Goal: Transaction & Acquisition: Obtain resource

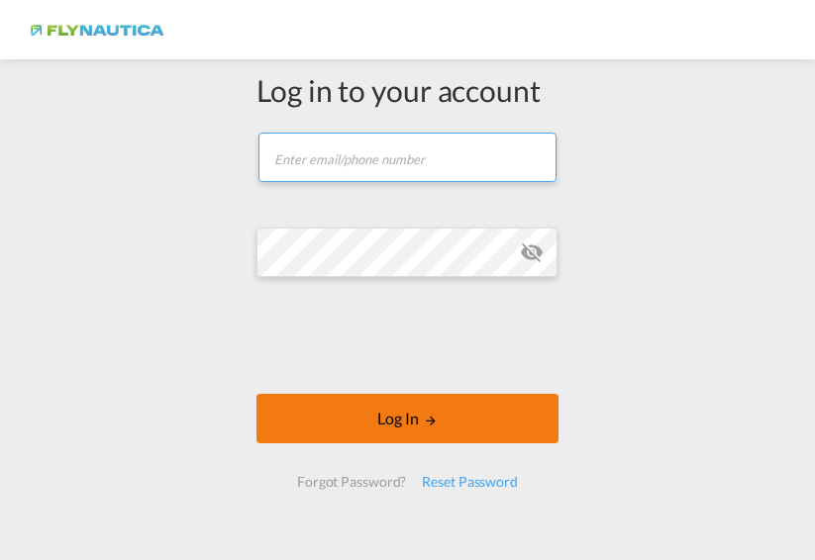
type input "[DOMAIN_NAME][EMAIL_ADDRESS][DOMAIN_NAME]"
click at [341, 443] on button "Log In" at bounding box center [407, 419] width 302 height 50
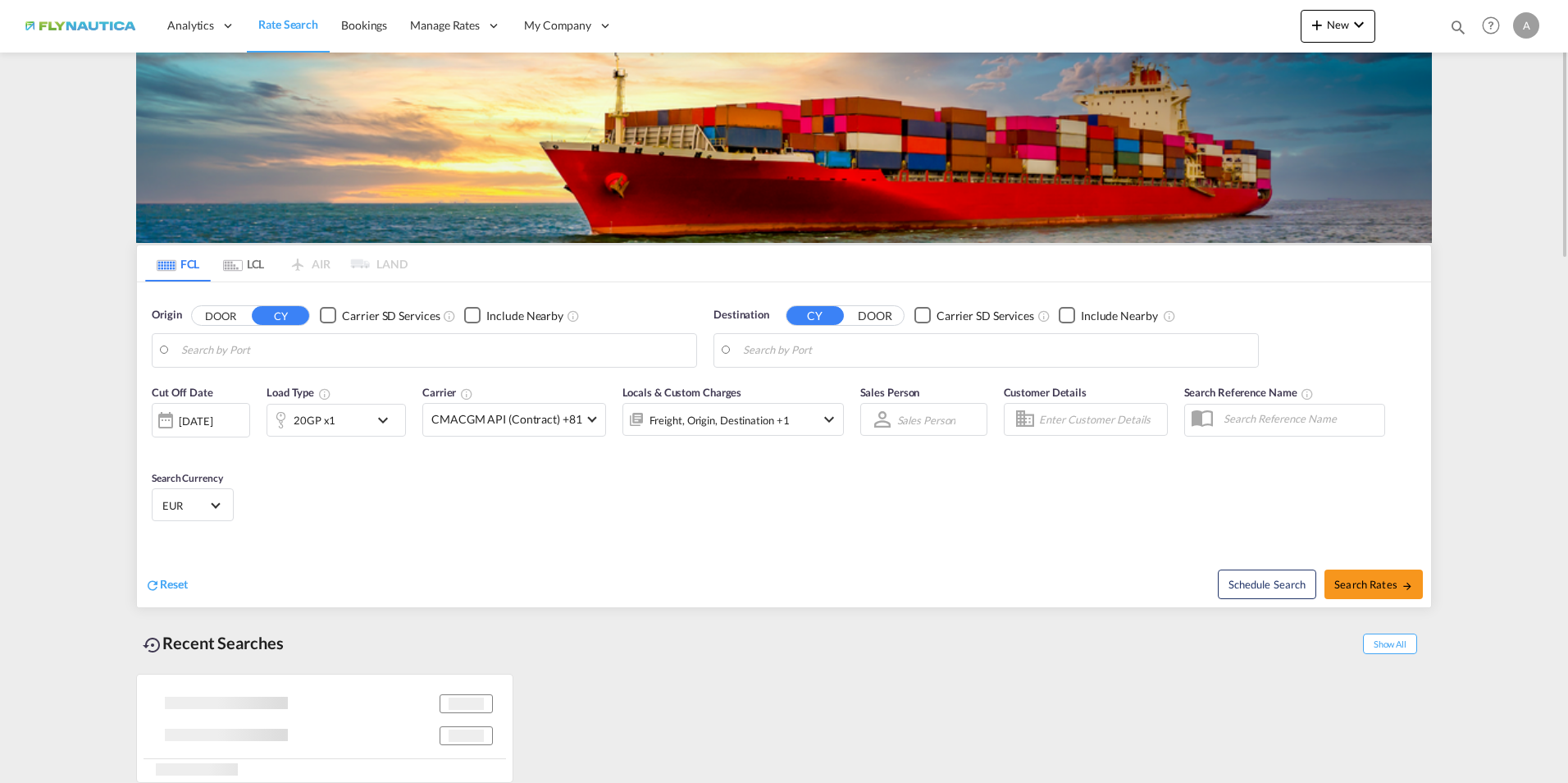
type input "[GEOGRAPHIC_DATA], [GEOGRAPHIC_DATA]"
type input "[GEOGRAPHIC_DATA], NGLOS"
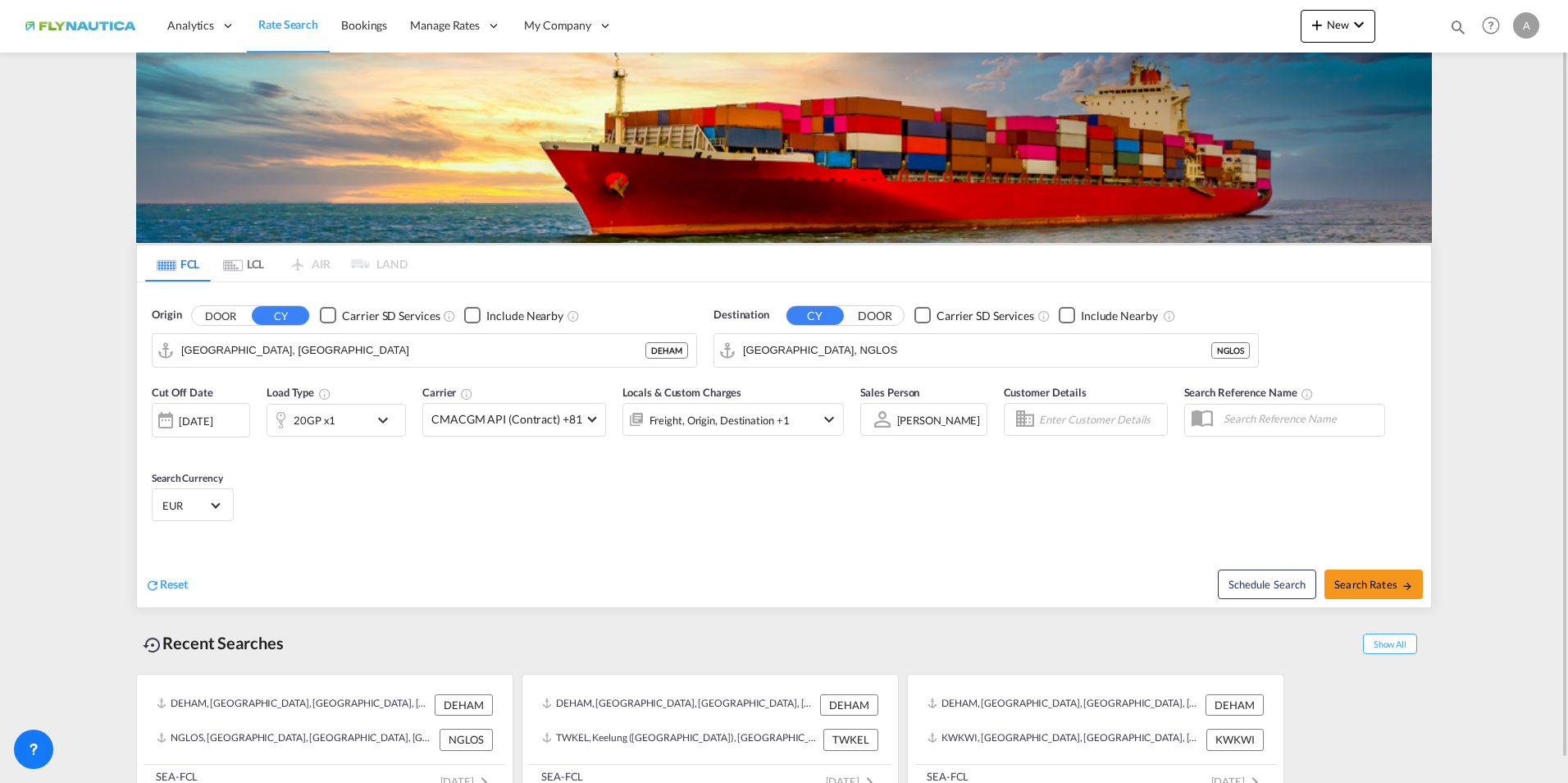
click at [244, 258] on md-tab-item "LCL" at bounding box center [243, 263] width 65 height 36
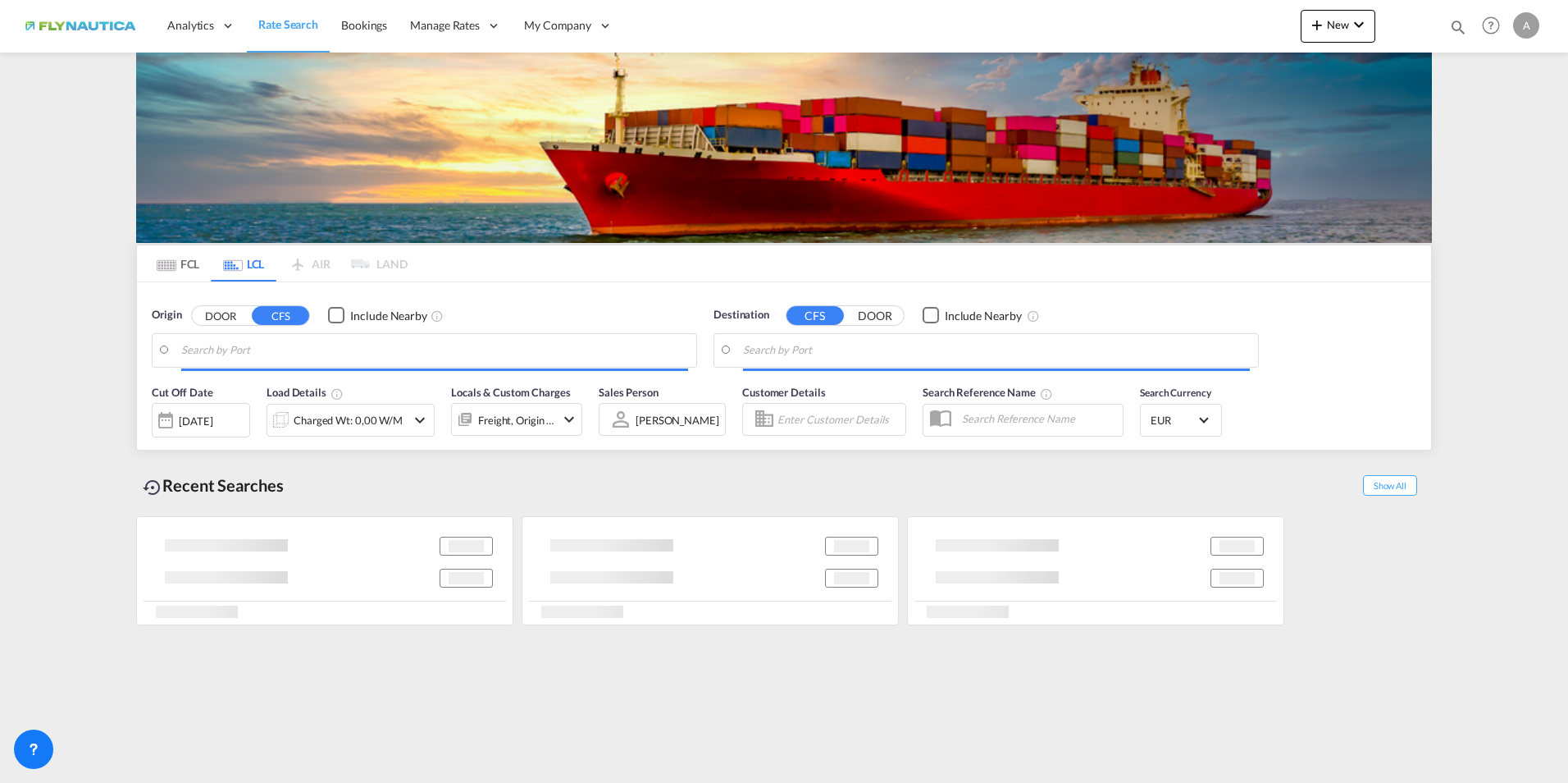
type input "DE-25836, [PERSON_NAME], [GEOGRAPHIC_DATA], [GEOGRAPHIC_DATA], Osterhever, [GEO…"
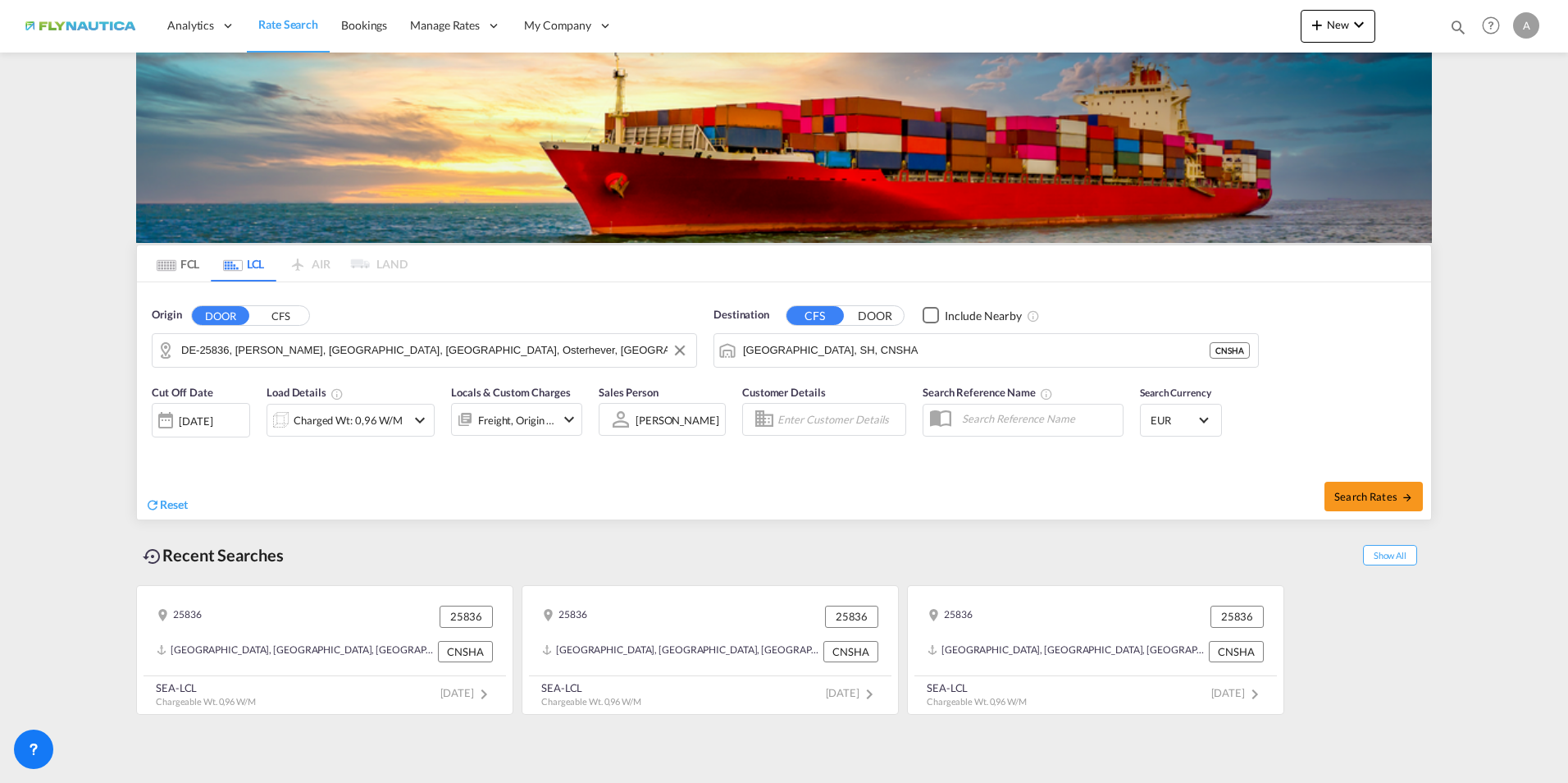
click at [270, 351] on input "DE-25836, [PERSON_NAME], [GEOGRAPHIC_DATA], [GEOGRAPHIC_DATA], Osterhever, [GEO…" at bounding box center [435, 350] width 507 height 25
click at [883, 342] on input "[GEOGRAPHIC_DATA], SH, CNSHA" at bounding box center [996, 350] width 507 height 25
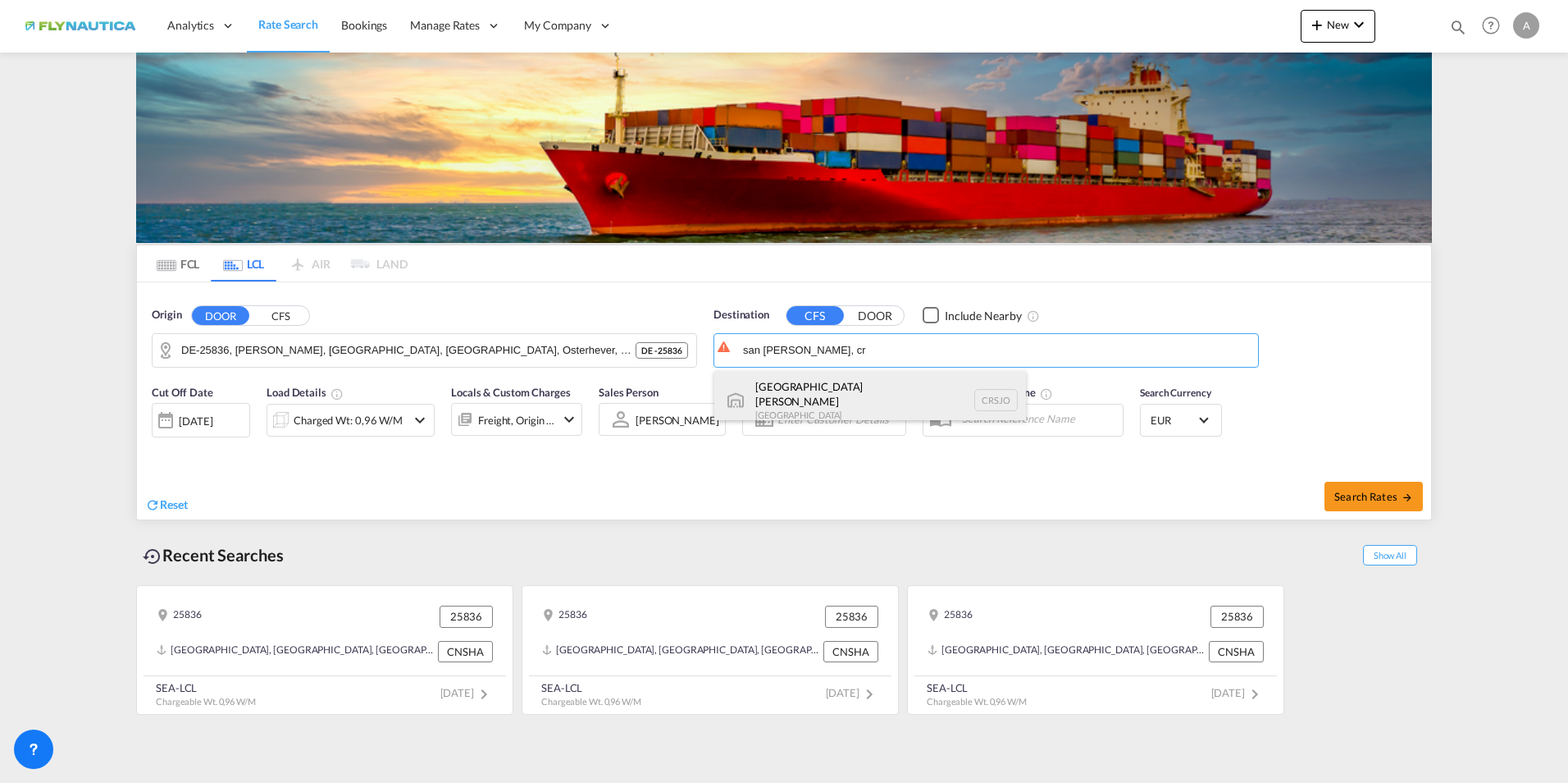
click at [812, 394] on div "San [PERSON_NAME][GEOGRAPHIC_DATA] CRSJO" at bounding box center [870, 400] width 311 height 59
type input "[GEOGRAPHIC_DATA][PERSON_NAME], CRSJO"
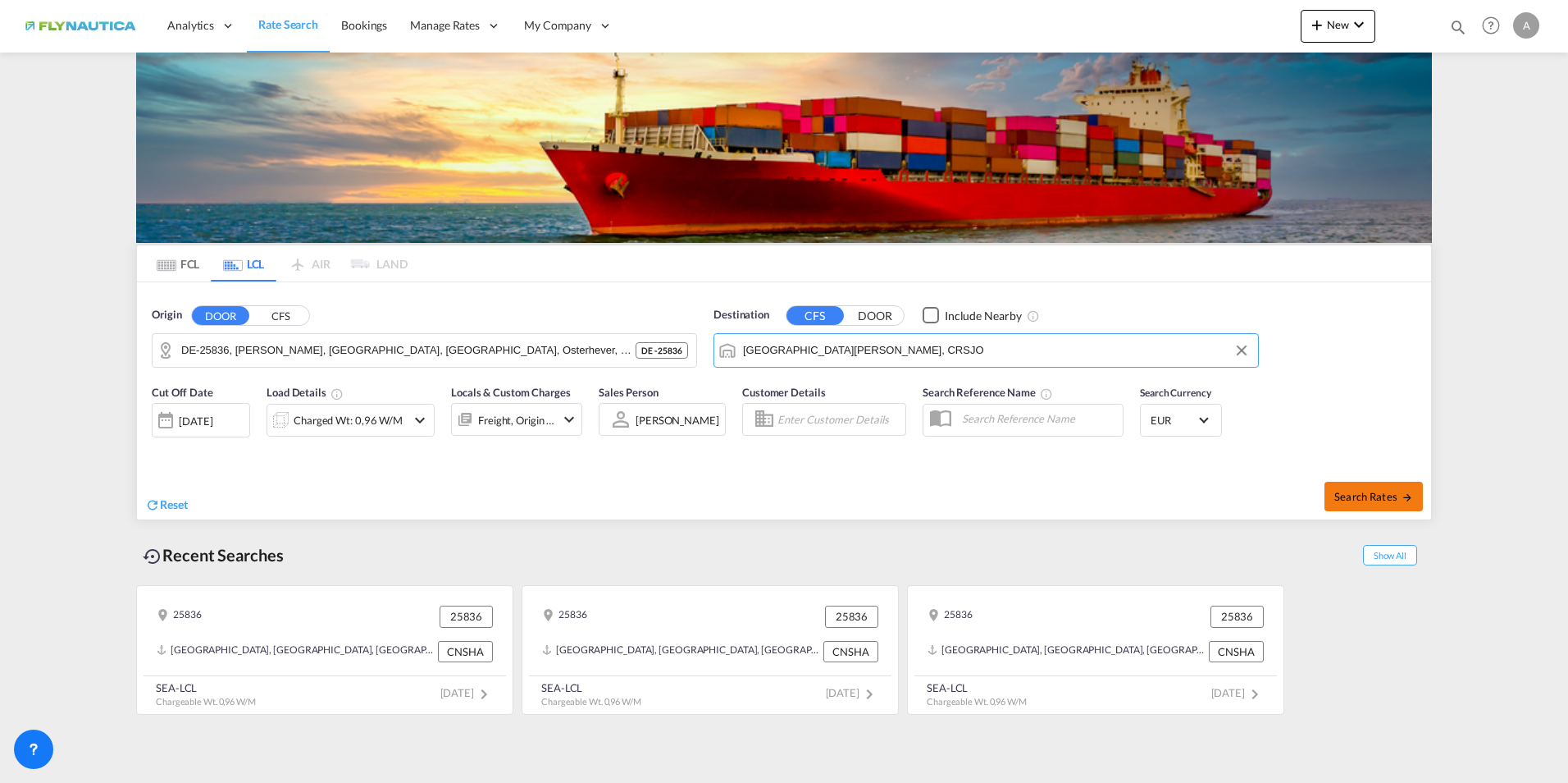
click at [1350, 499] on span "Search Rates" at bounding box center [1373, 496] width 79 height 13
type input "25836 to CRSJO / [DATE]"
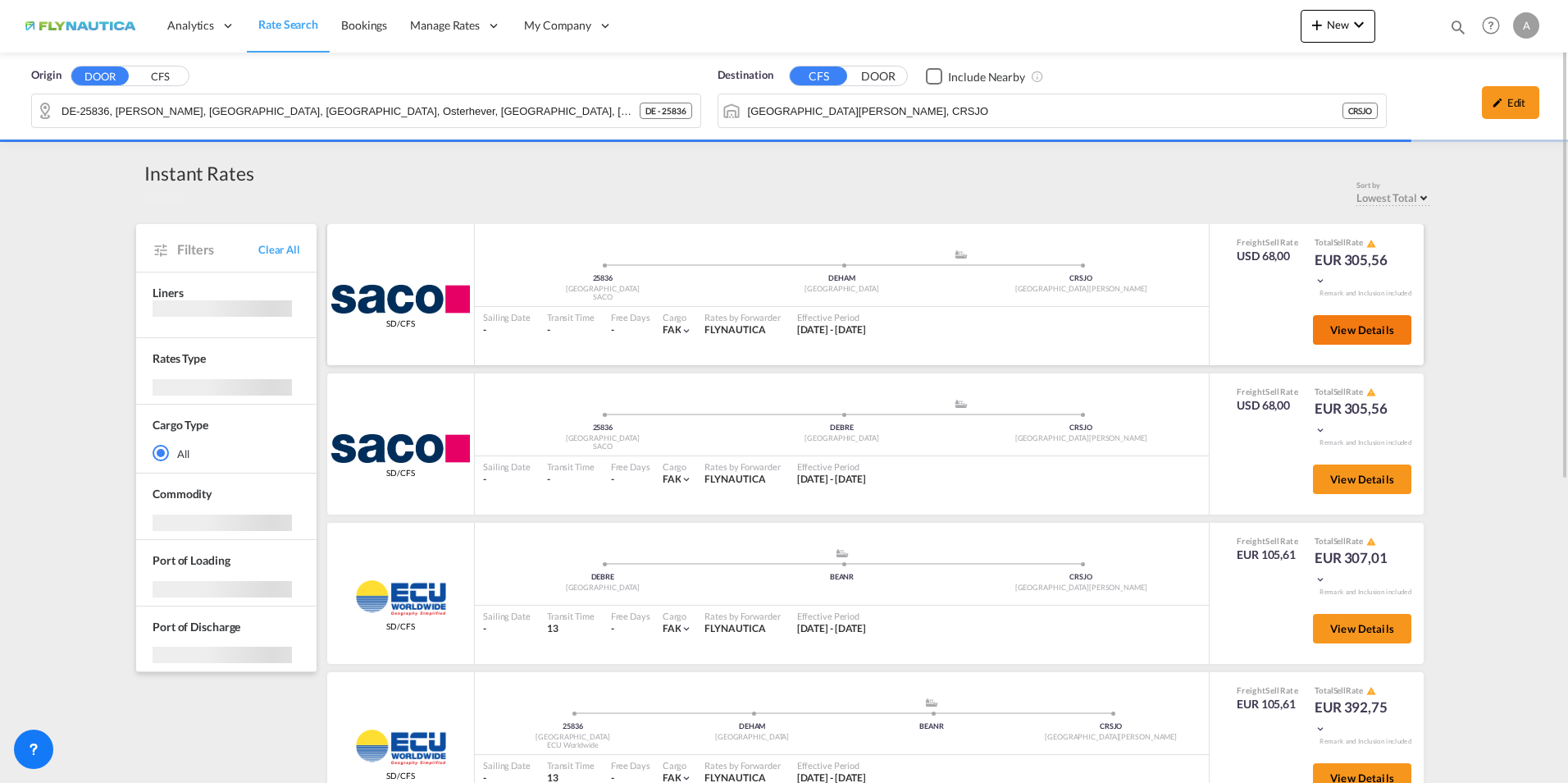
click at [1358, 328] on span "View Details" at bounding box center [1362, 330] width 64 height 13
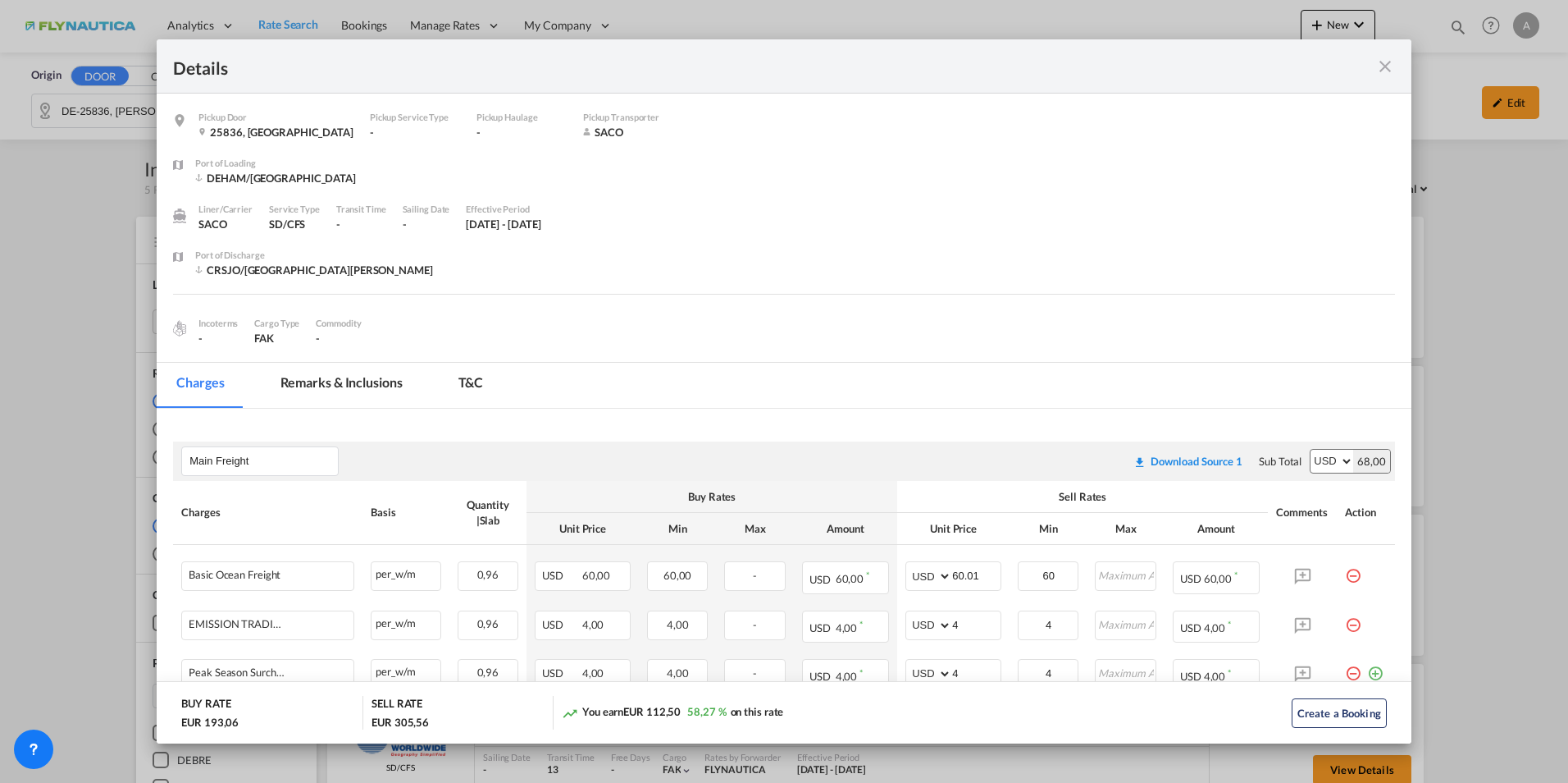
click at [1385, 69] on md-icon "icon-close fg-AAA8AD m-0 cursor" at bounding box center [1386, 66] width 20 height 20
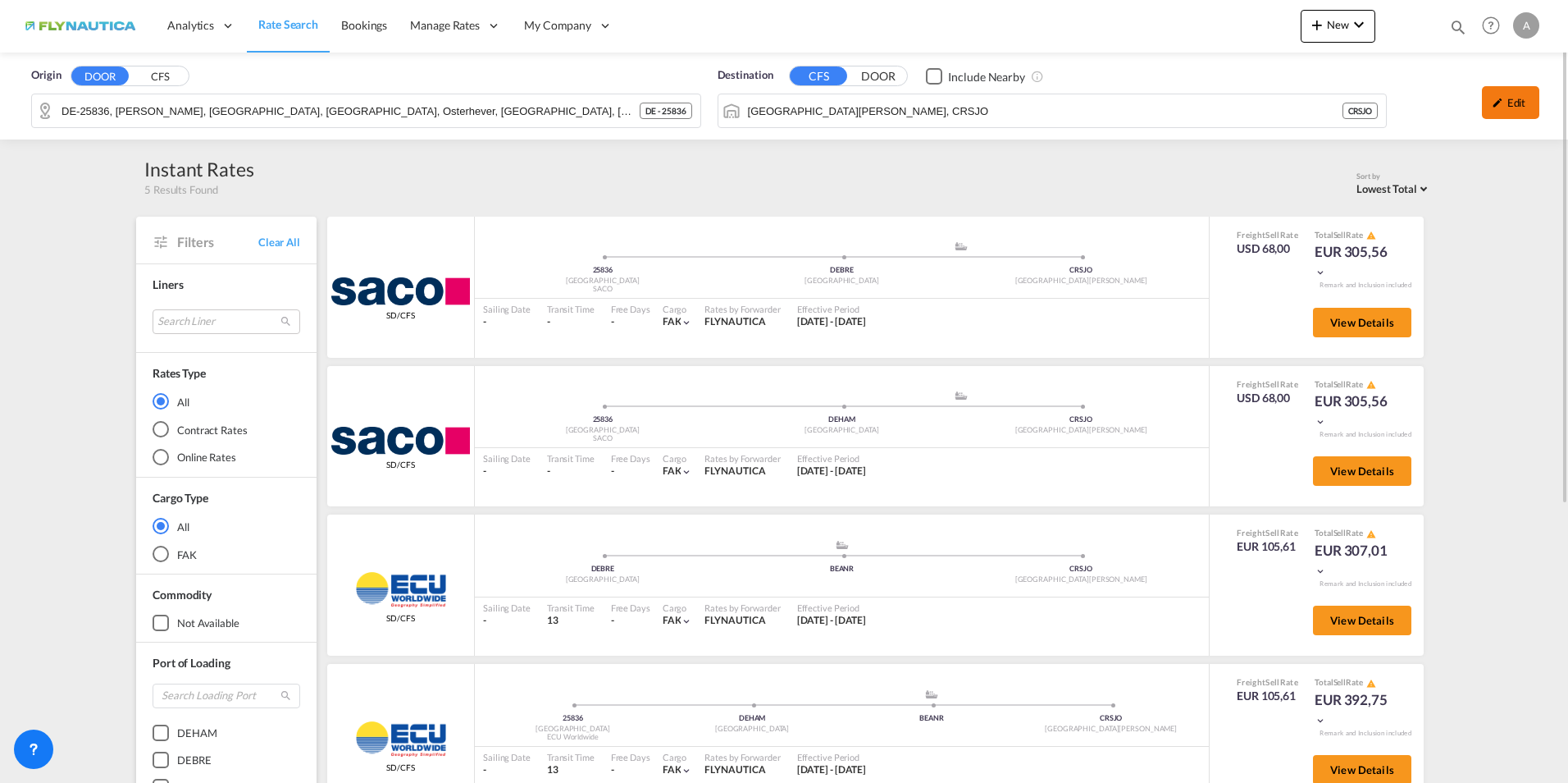
click at [1511, 107] on div "Edit" at bounding box center [1510, 103] width 57 height 33
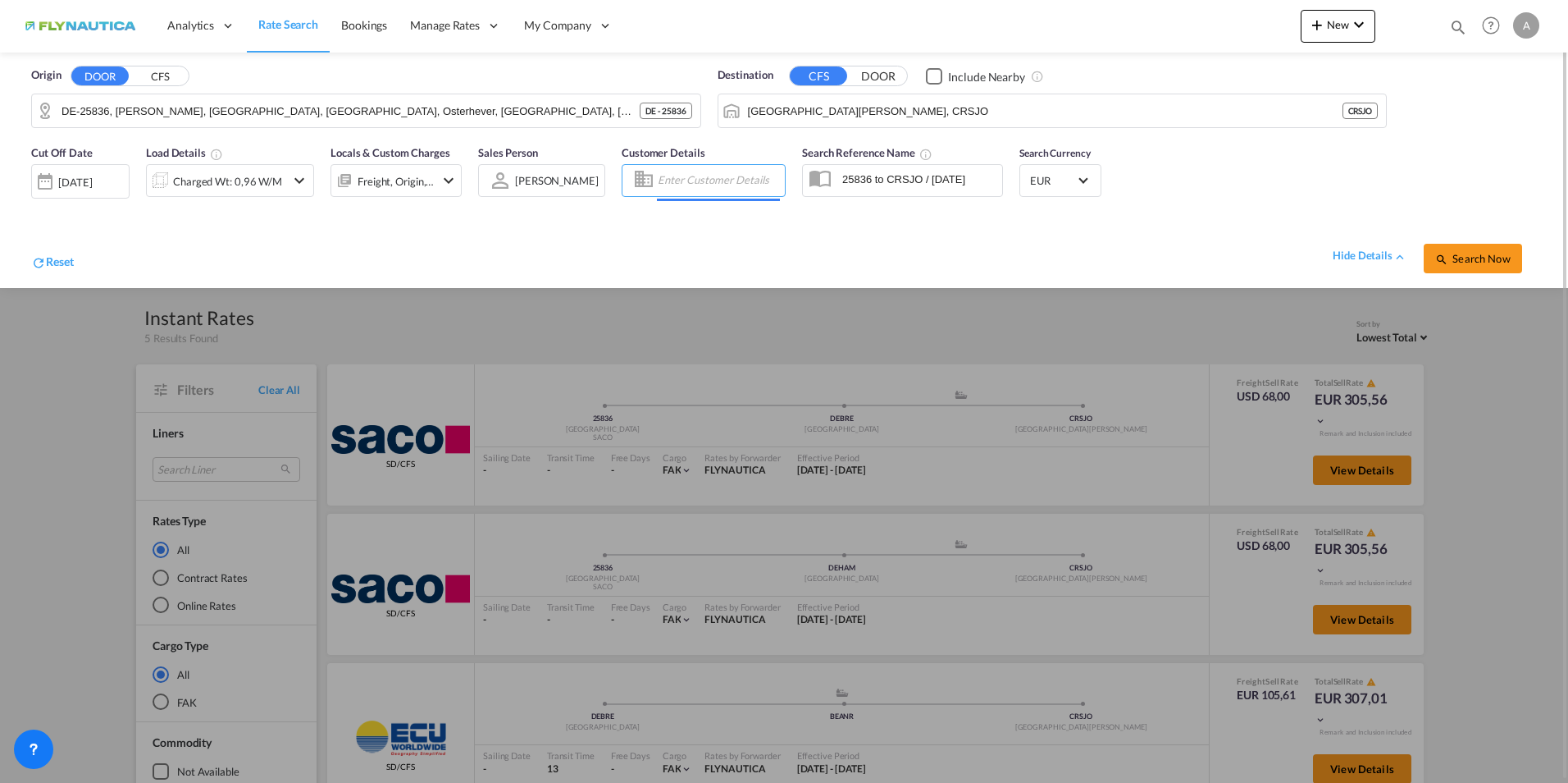
click at [663, 176] on input "Enter Customer Details" at bounding box center [719, 181] width 123 height 25
click at [155, 74] on button "CFS" at bounding box center [159, 76] width 57 height 19
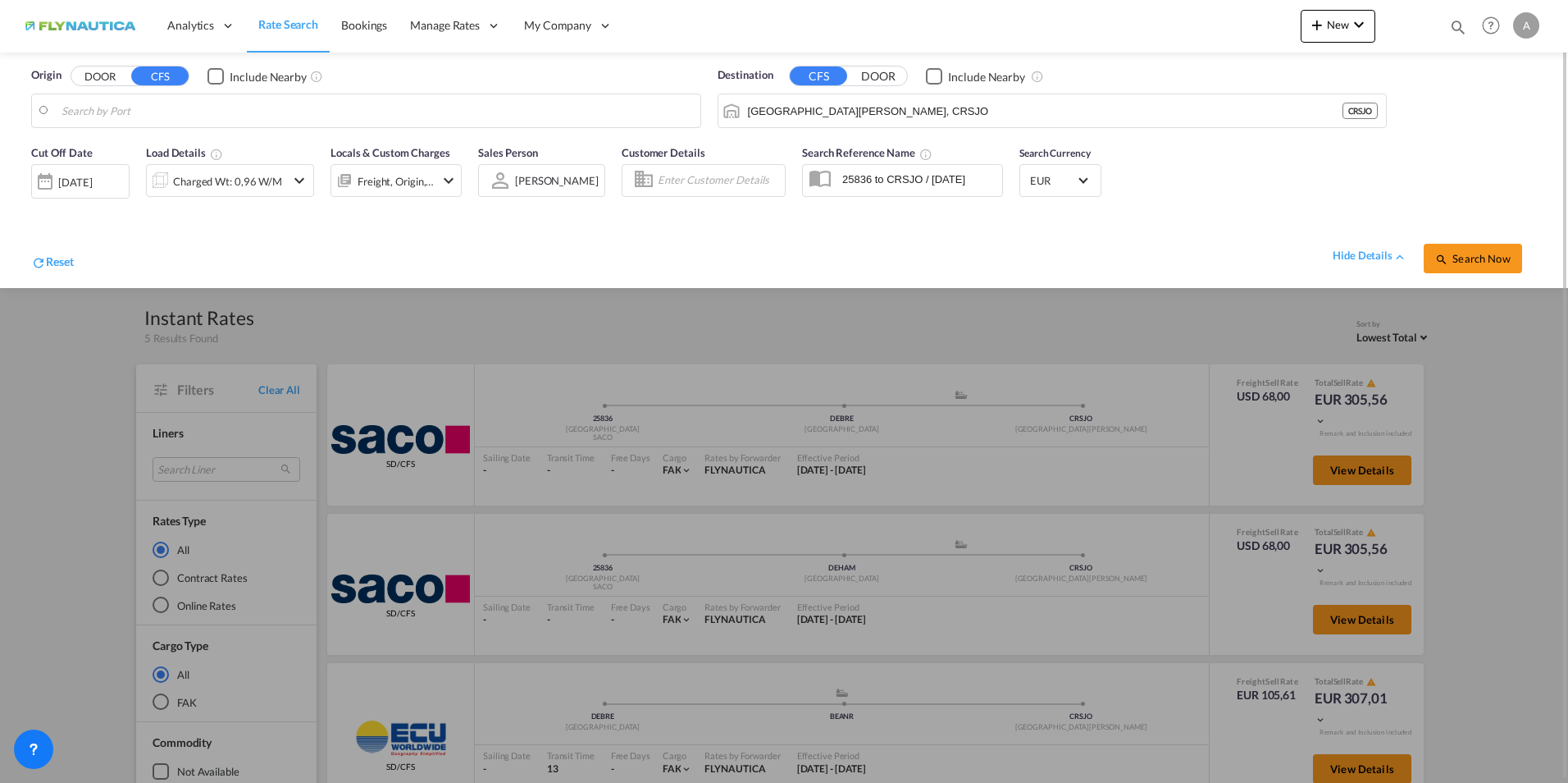
click at [104, 79] on button "DOOR" at bounding box center [99, 76] width 57 height 19
click at [142, 147] on div "[PERSON_NAME], Grothuse... , 25836 [GEOGRAPHIC_DATA] , [GEOGRAPHIC_DATA] DE-258…" at bounding box center [188, 154] width 311 height 46
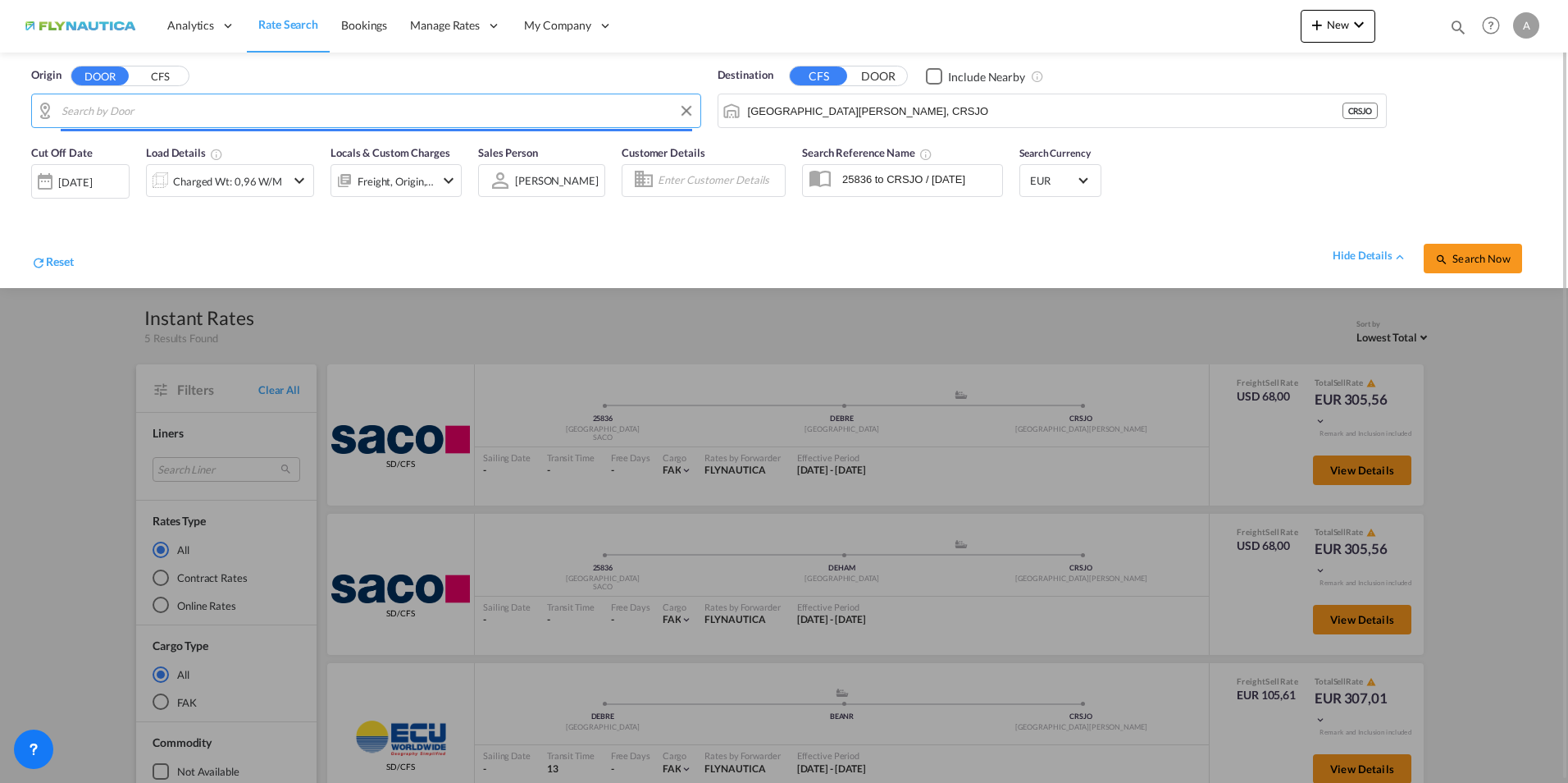
type input "DE-25836, [PERSON_NAME], [GEOGRAPHIC_DATA], [GEOGRAPHIC_DATA], Osterhever, [GEO…"
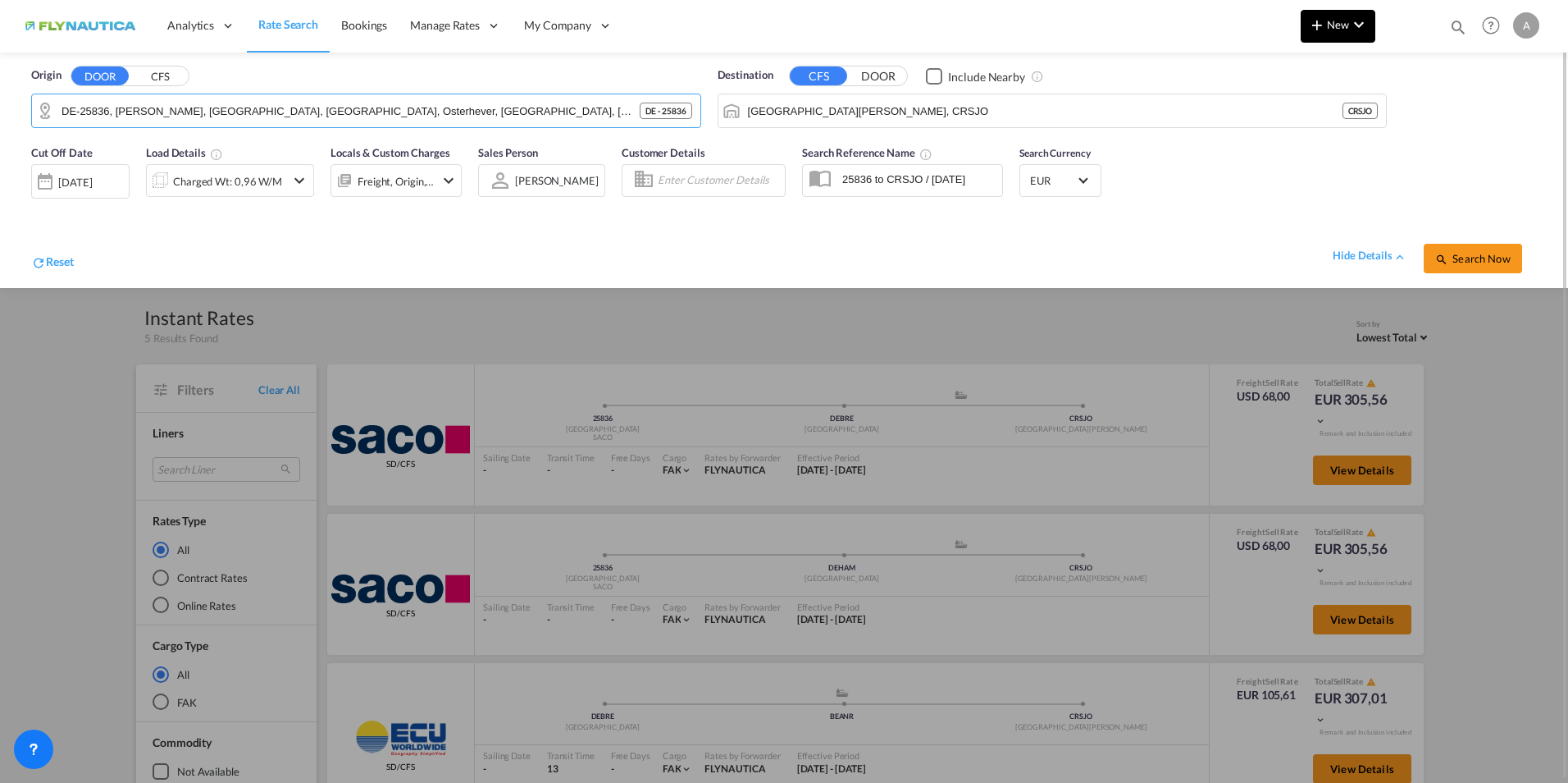
click at [1358, 32] on md-icon "icon-chevron-down" at bounding box center [1359, 25] width 20 height 20
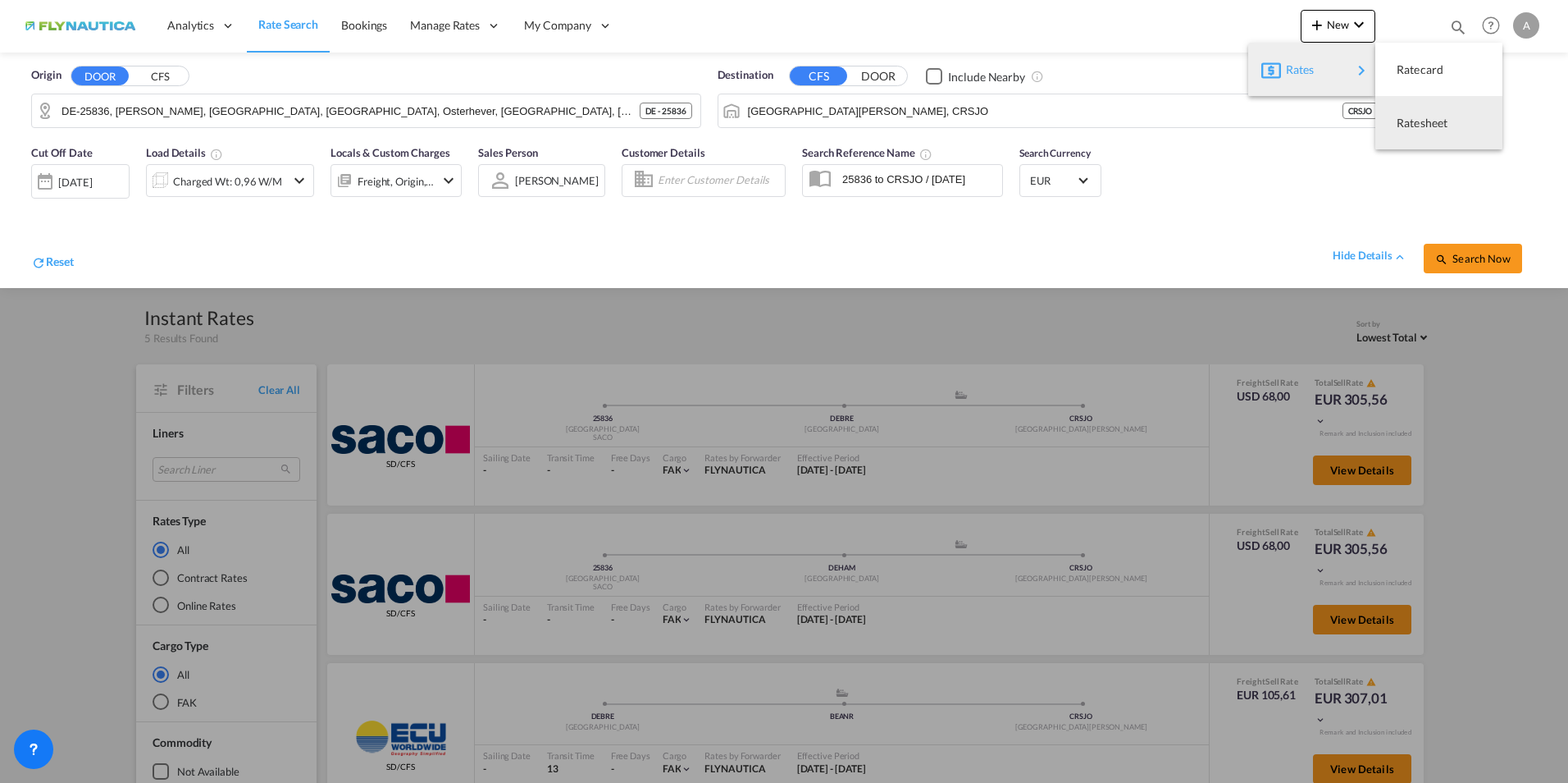
click at [1242, 208] on md-backdrop at bounding box center [784, 391] width 1568 height 783
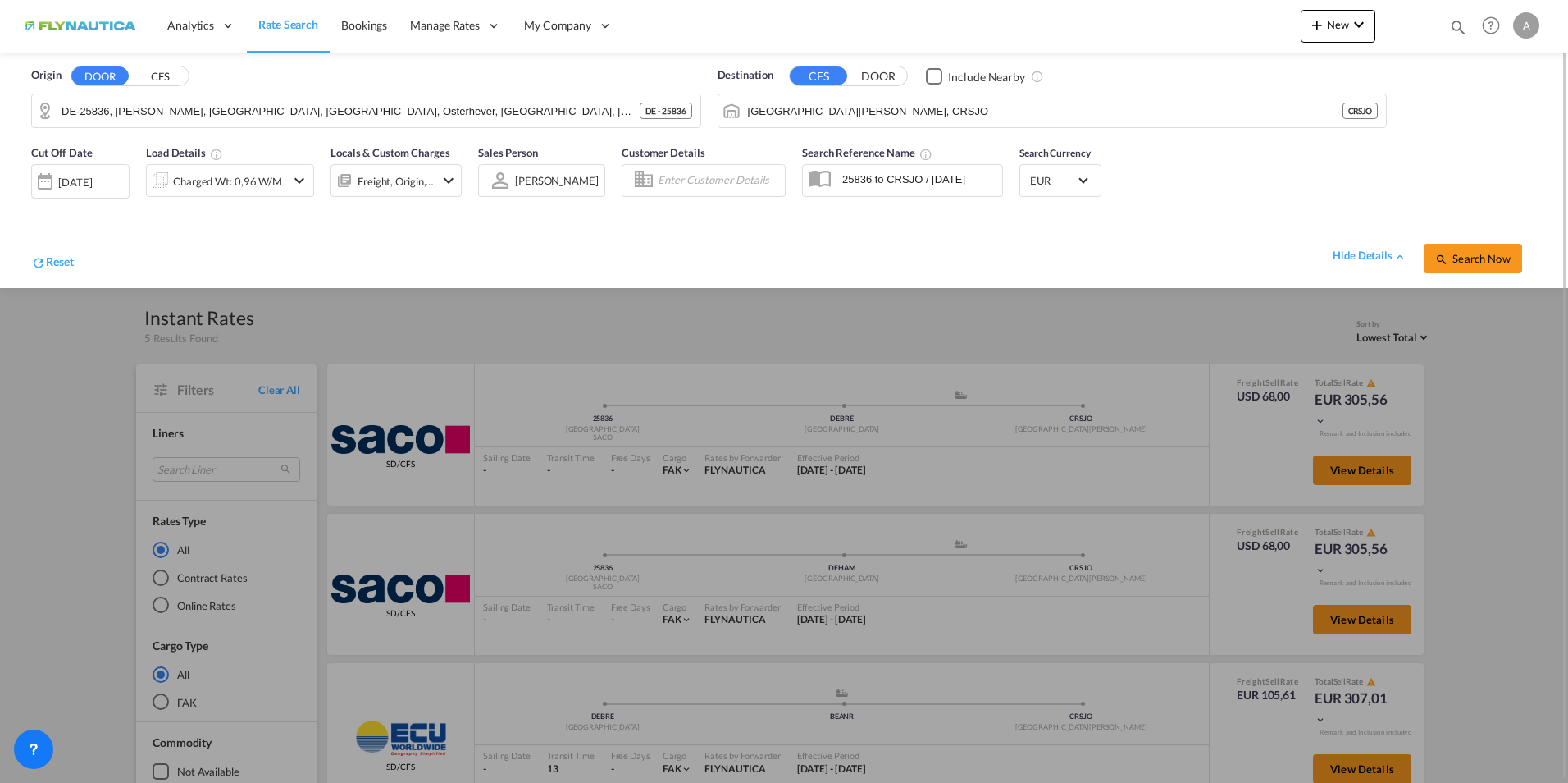
click at [408, 174] on div "Freight, Origin, Destination" at bounding box center [396, 181] width 77 height 23
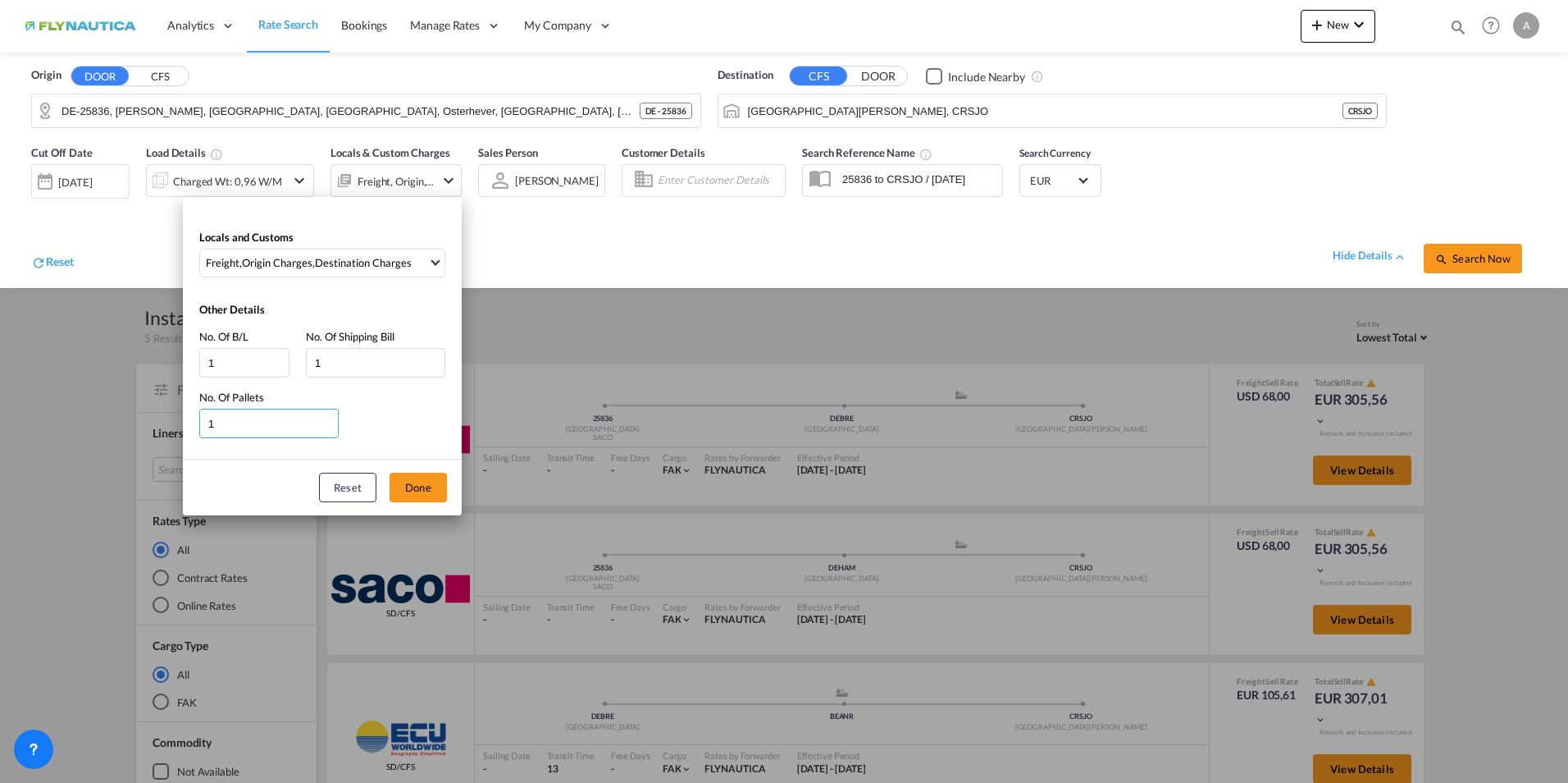
click at [250, 428] on input "1" at bounding box center [269, 423] width 139 height 30
type input "2"
click at [331, 418] on input "2" at bounding box center [269, 423] width 139 height 30
click at [284, 258] on div "Origin Charges" at bounding box center [277, 263] width 70 height 15
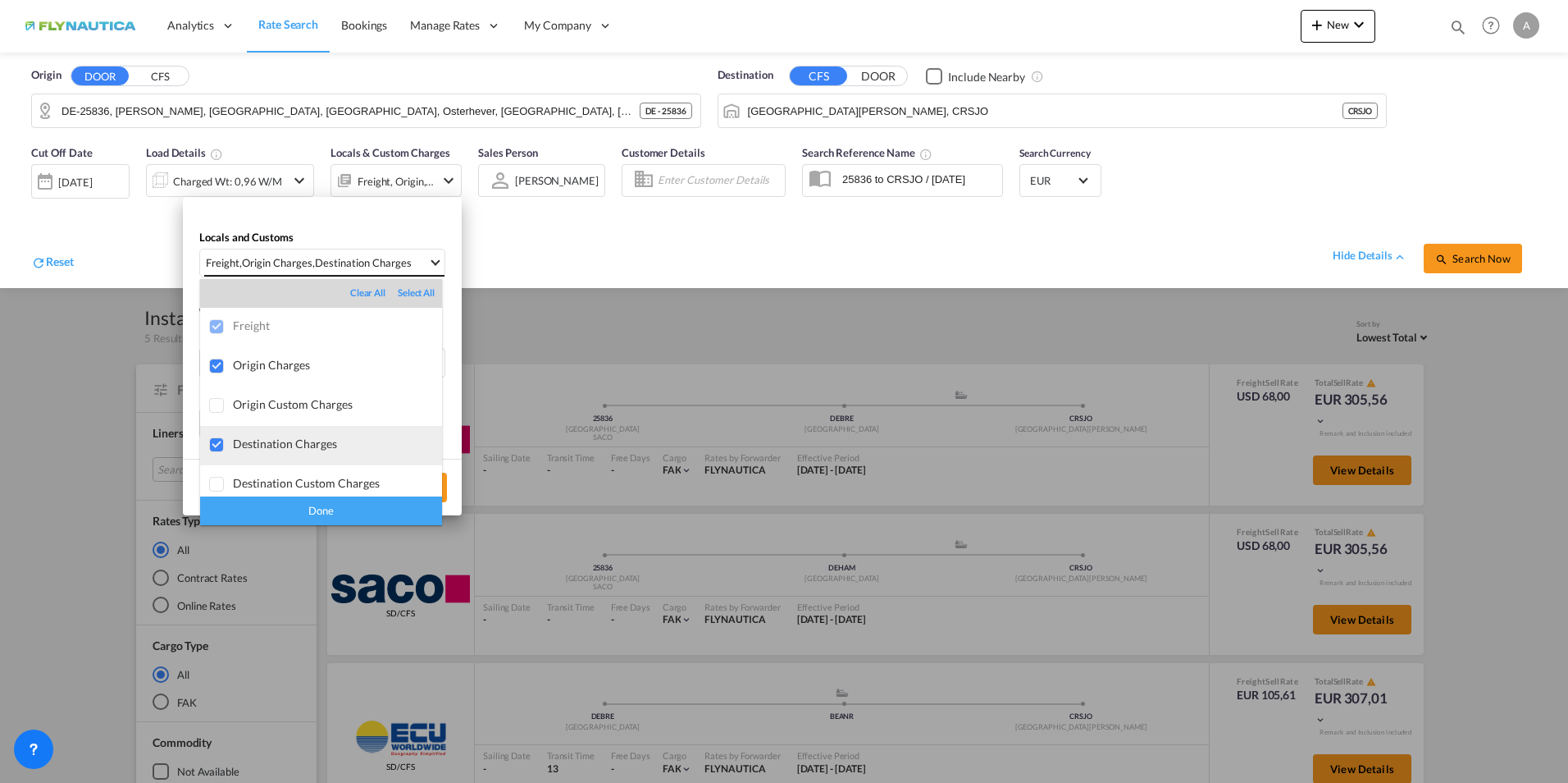
scroll to position [8, 0]
click at [577, 245] on md-backdrop at bounding box center [784, 391] width 1568 height 783
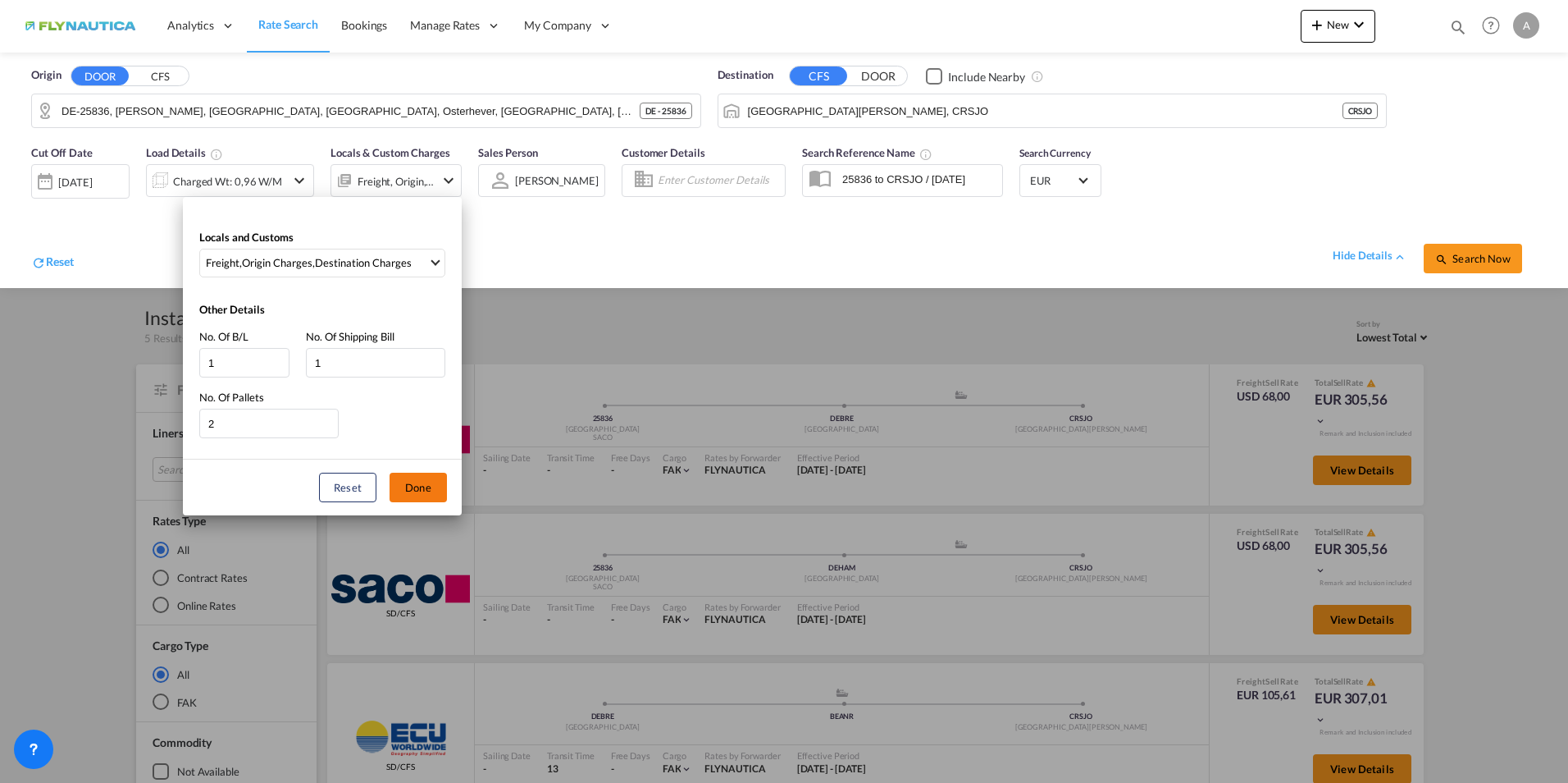
click at [427, 488] on button "Done" at bounding box center [417, 487] width 57 height 30
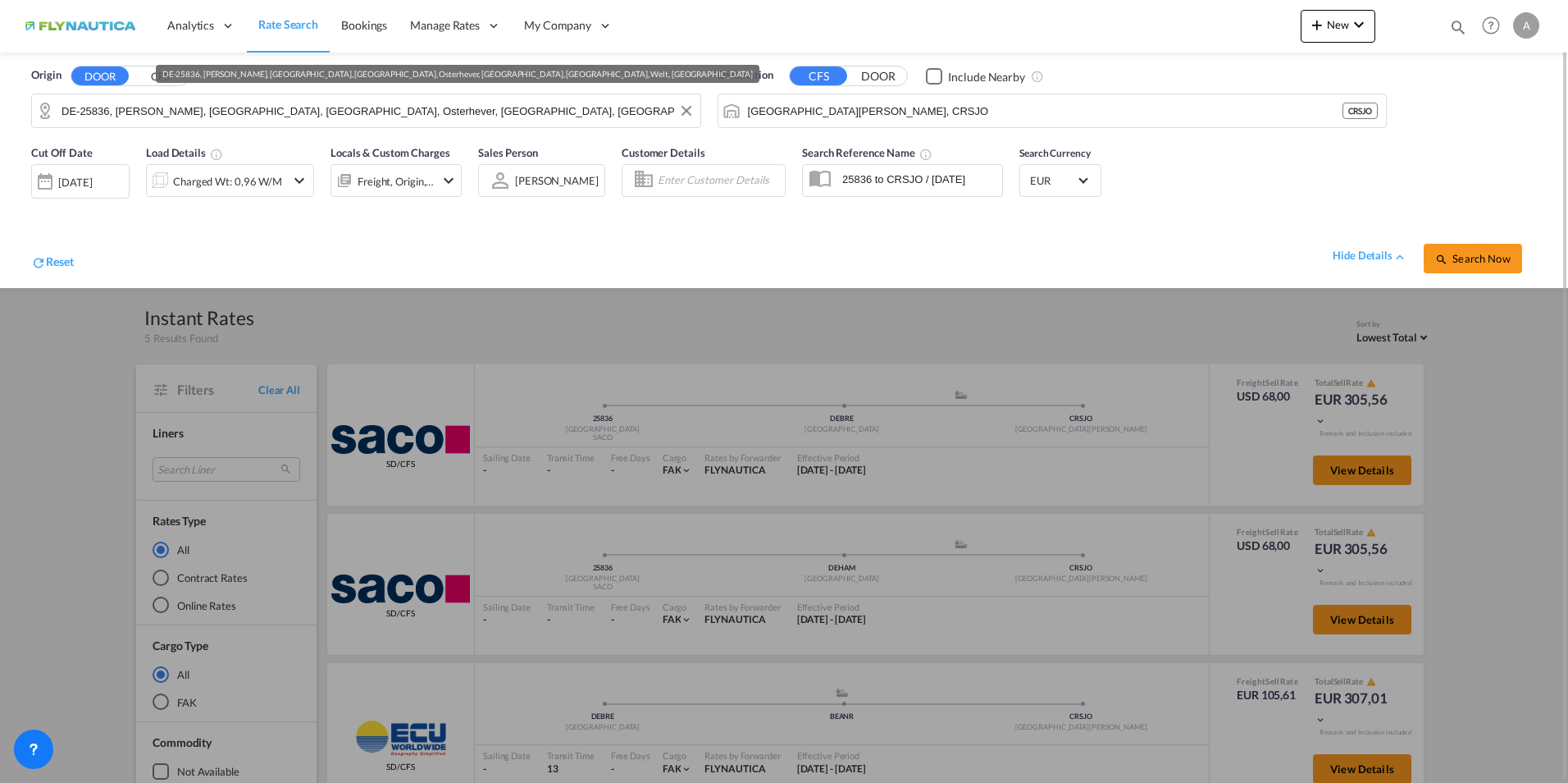
click at [161, 111] on input "DE-25836, [PERSON_NAME], [GEOGRAPHIC_DATA], [GEOGRAPHIC_DATA], Osterhever, [GEO…" at bounding box center [376, 111] width 630 height 25
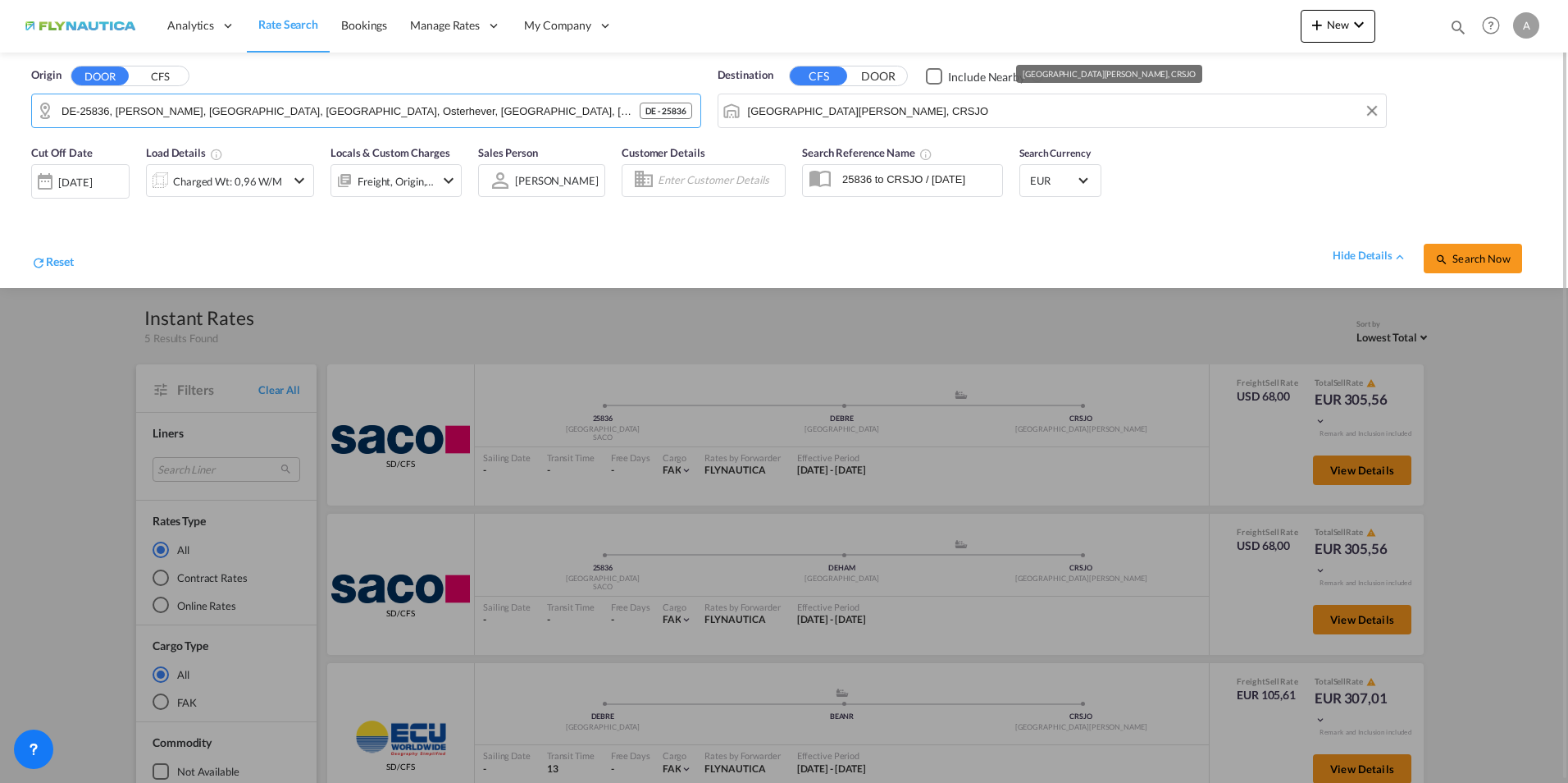
click at [797, 116] on input "[GEOGRAPHIC_DATA][PERSON_NAME], CRSJO" at bounding box center [1063, 111] width 630 height 25
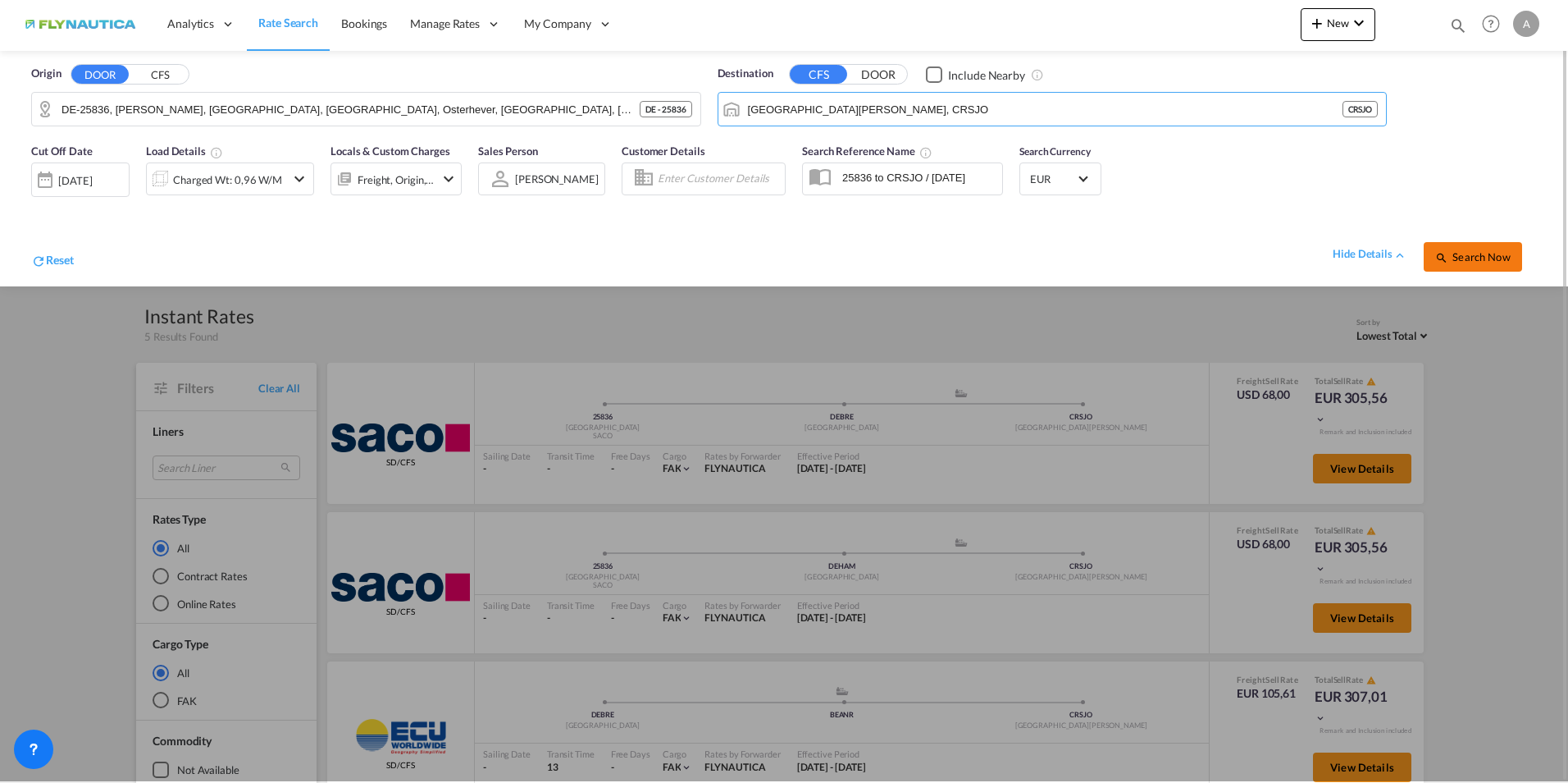
click at [1453, 256] on span "Search Now" at bounding box center [1473, 257] width 75 height 13
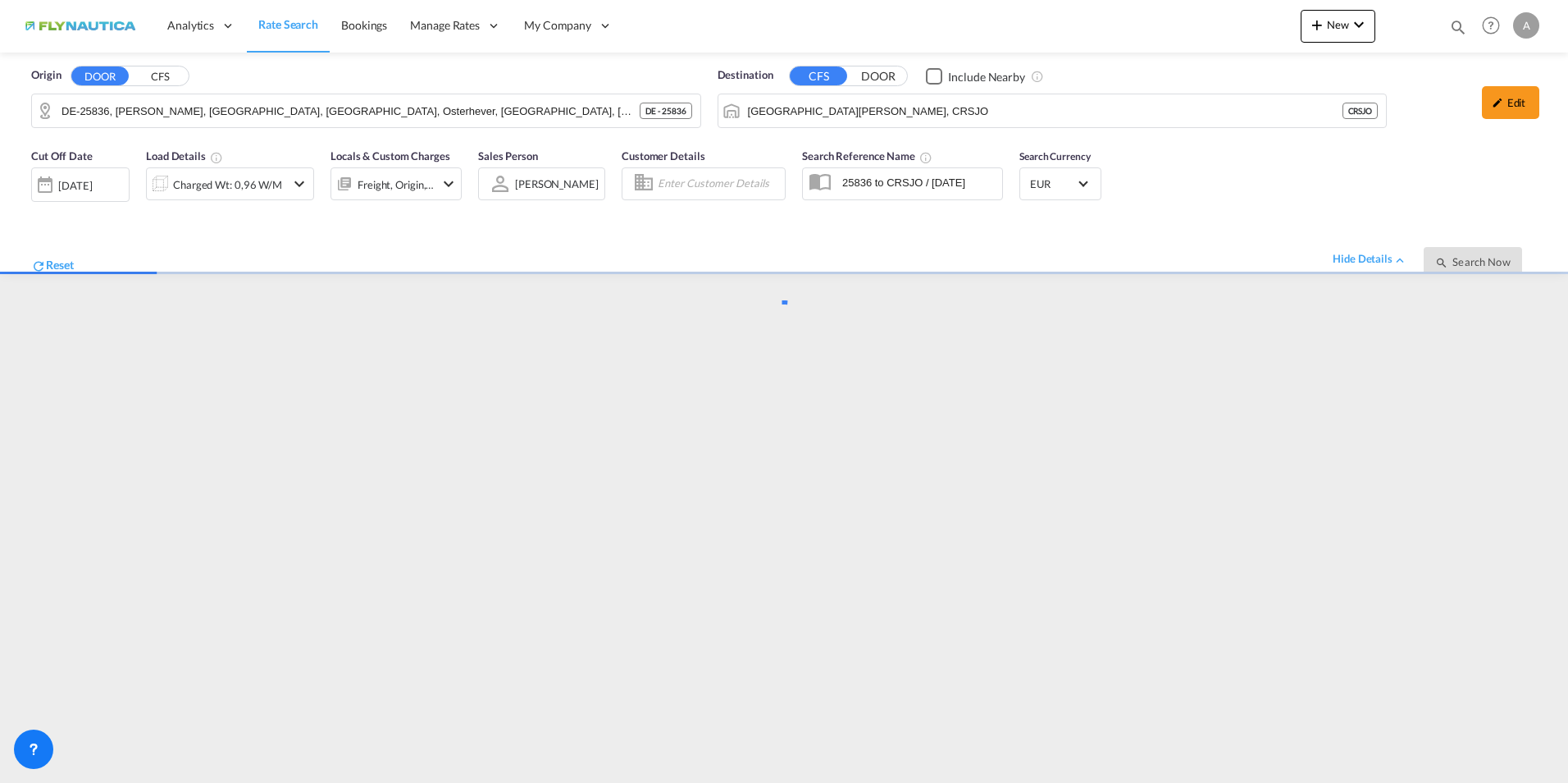
scroll to position [0, 0]
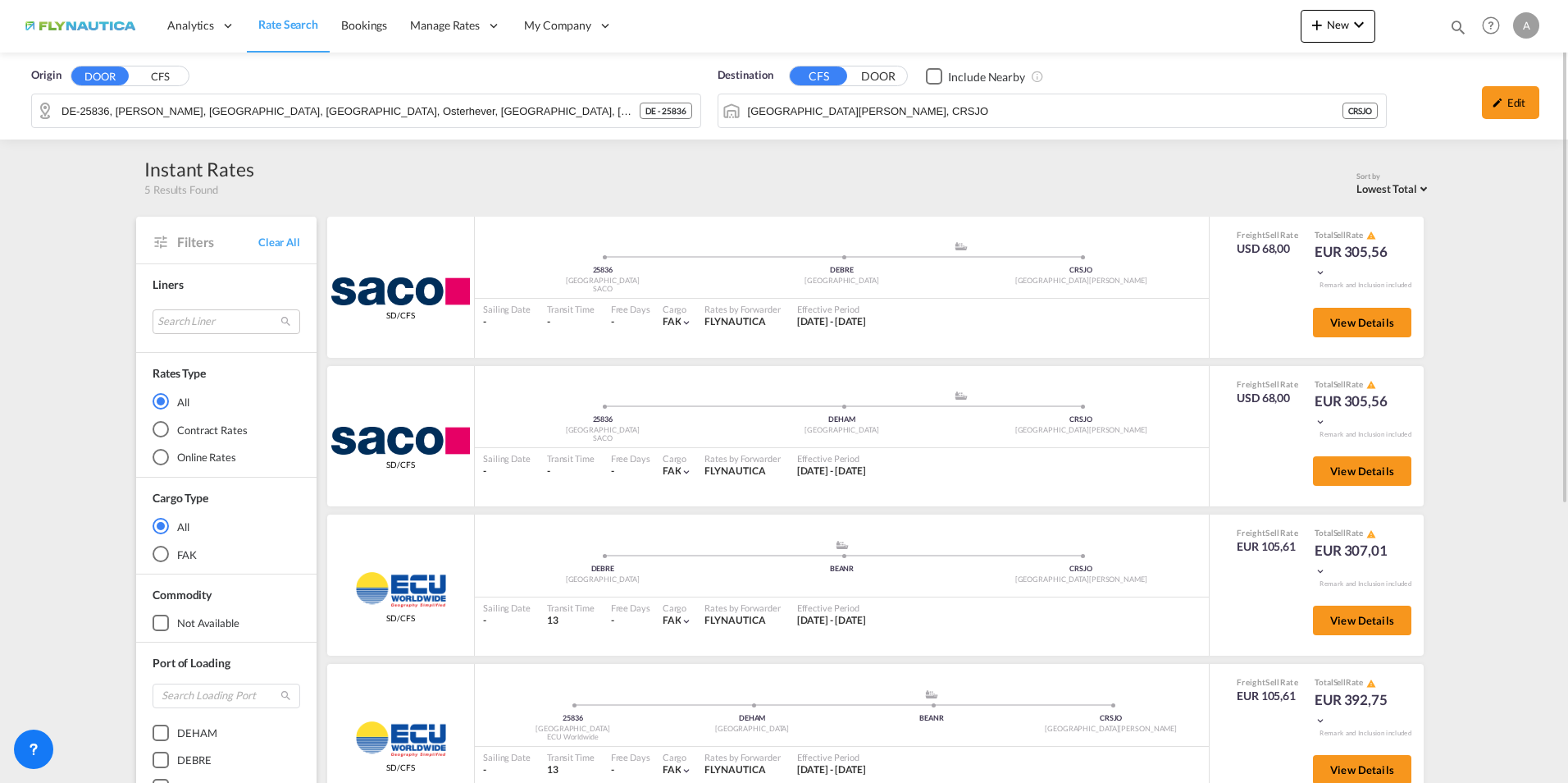
scroll to position [82, 0]
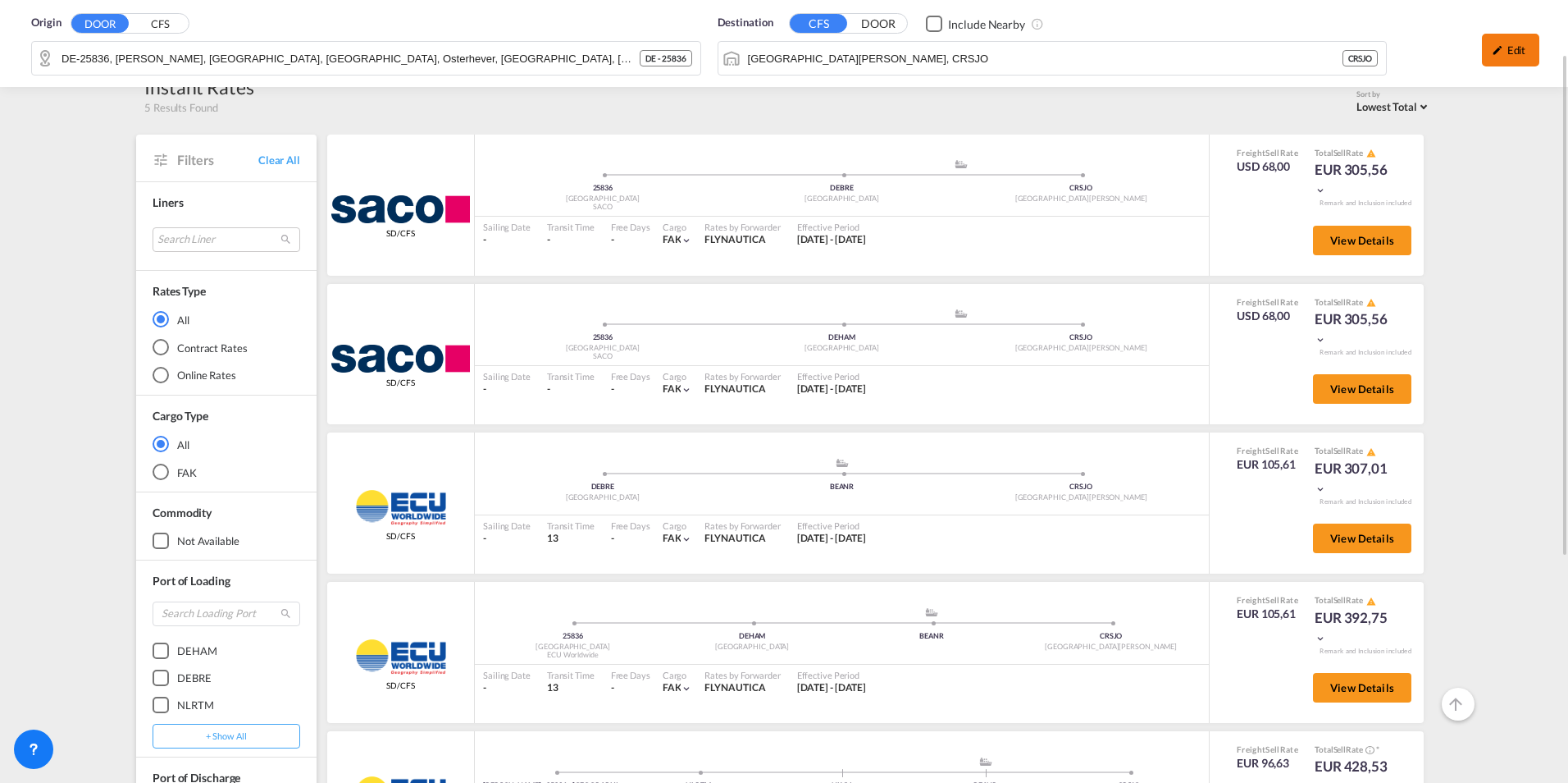
click at [1507, 56] on div "Edit" at bounding box center [1510, 51] width 57 height 33
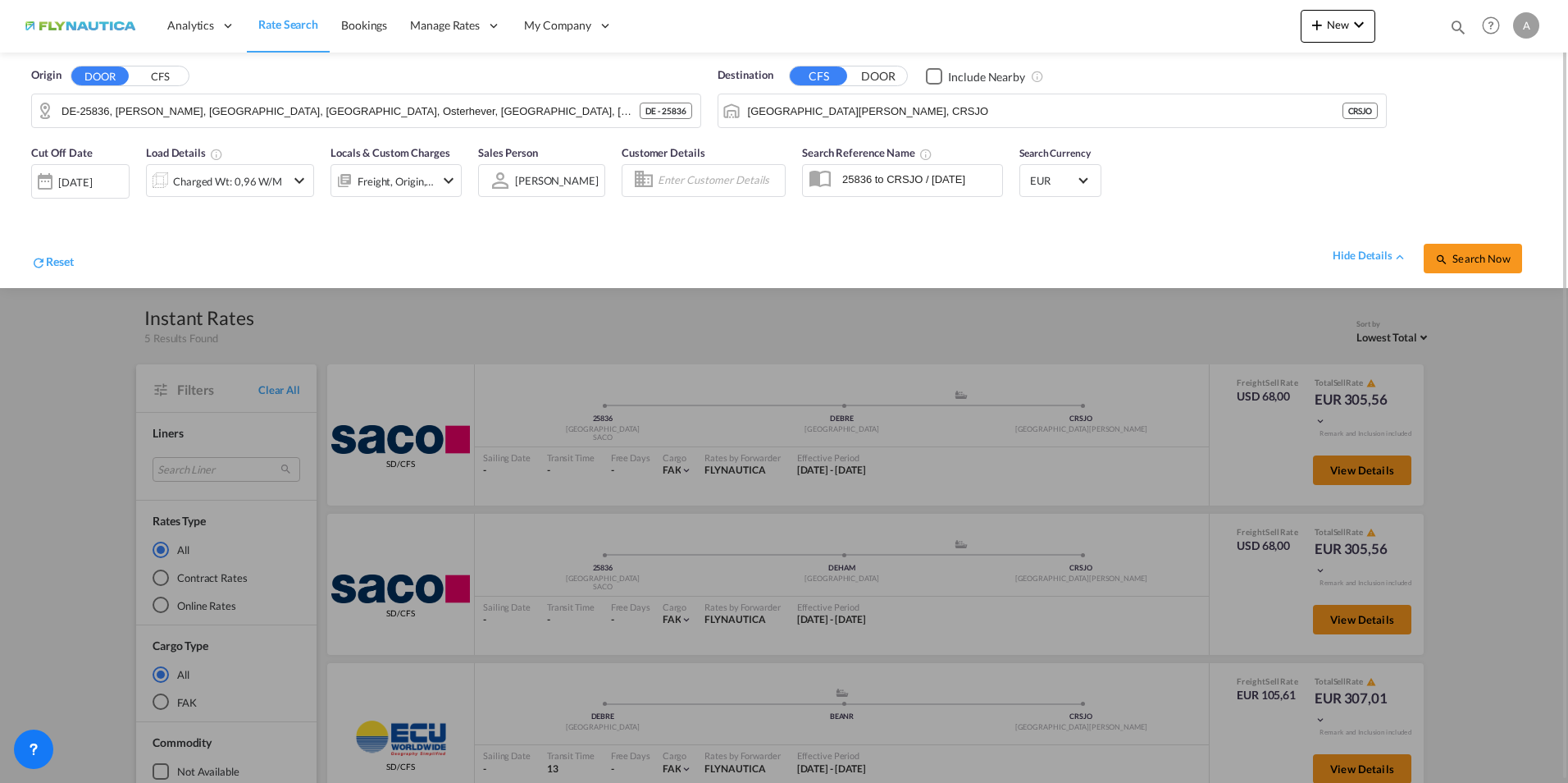
click at [526, 242] on div "hide details Search Now" at bounding box center [805, 249] width 1464 height 46
click at [293, 25] on span "Rate Search" at bounding box center [288, 24] width 60 height 14
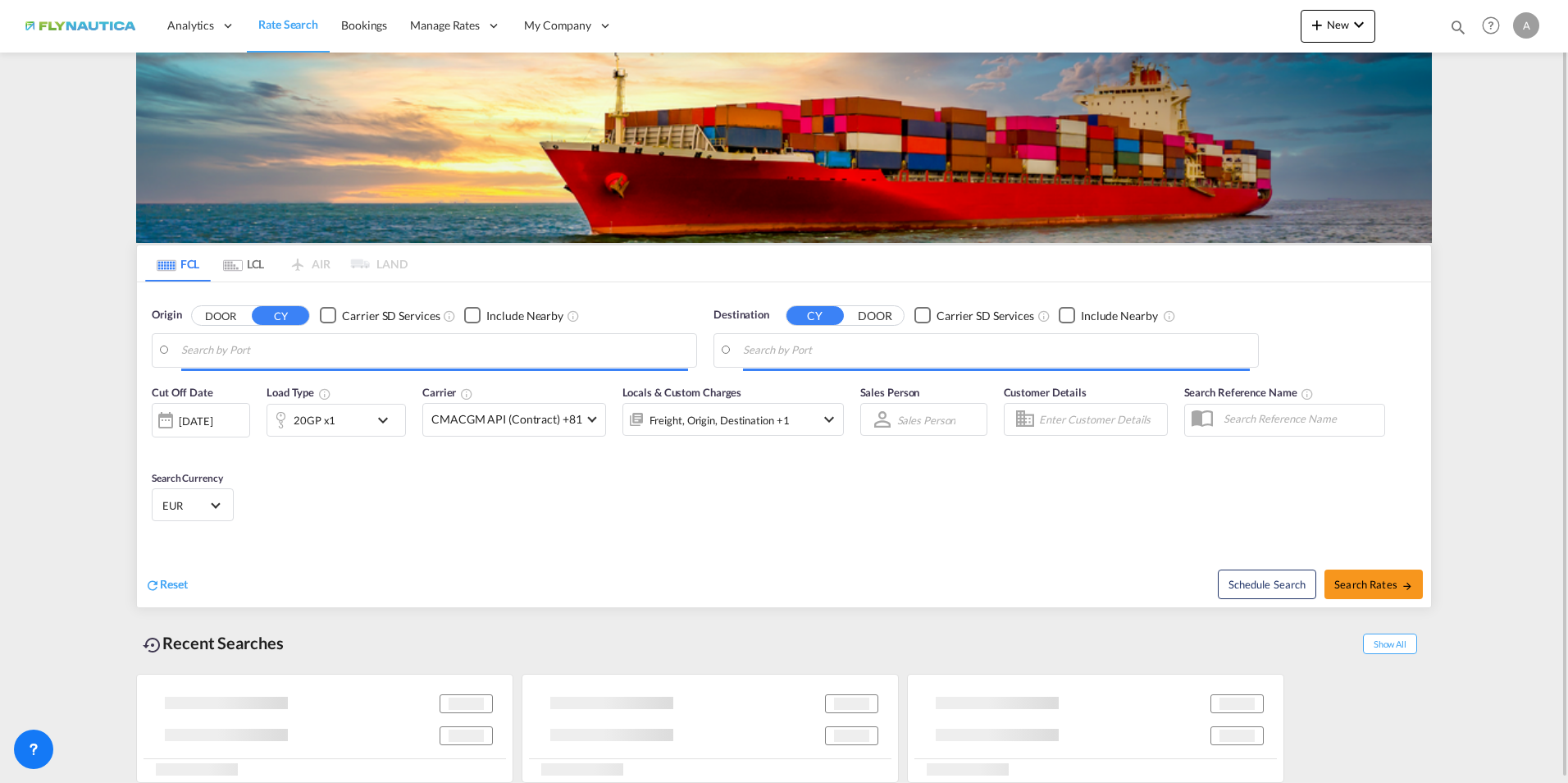
scroll to position [4, 0]
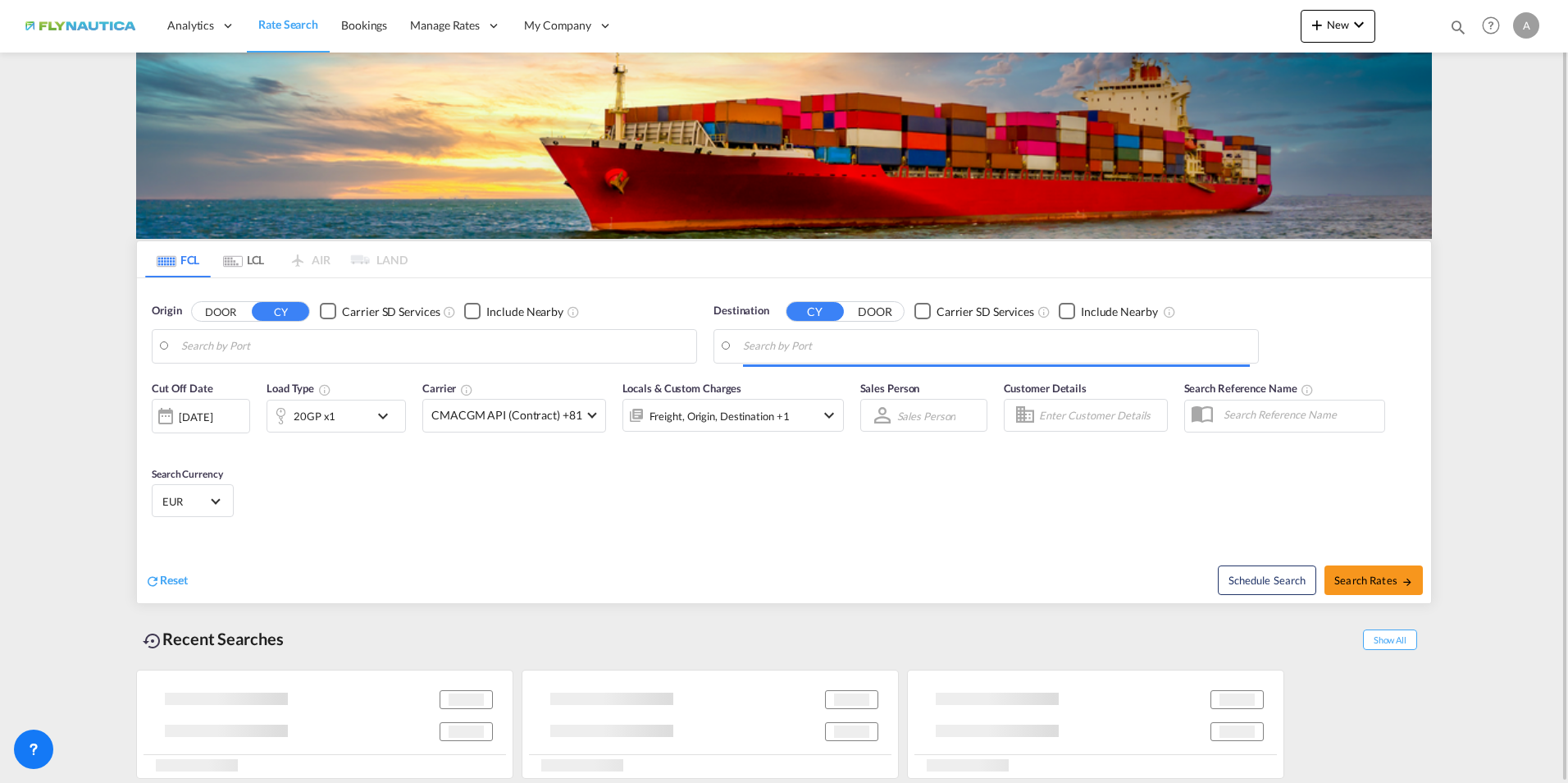
type input "[GEOGRAPHIC_DATA], [GEOGRAPHIC_DATA]"
type input "[GEOGRAPHIC_DATA], NGLOS"
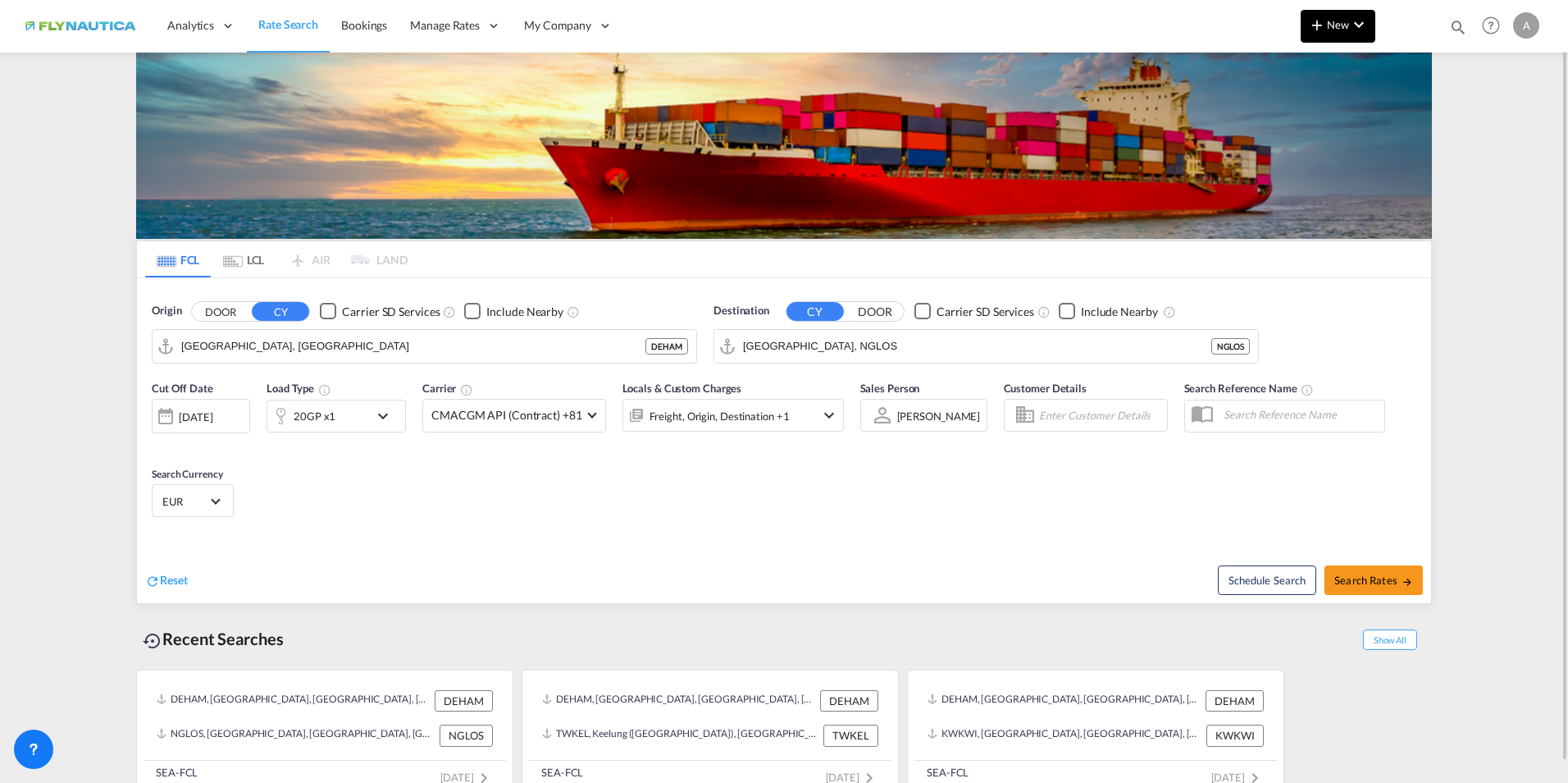
click at [1347, 36] on button "New" at bounding box center [1338, 27] width 75 height 33
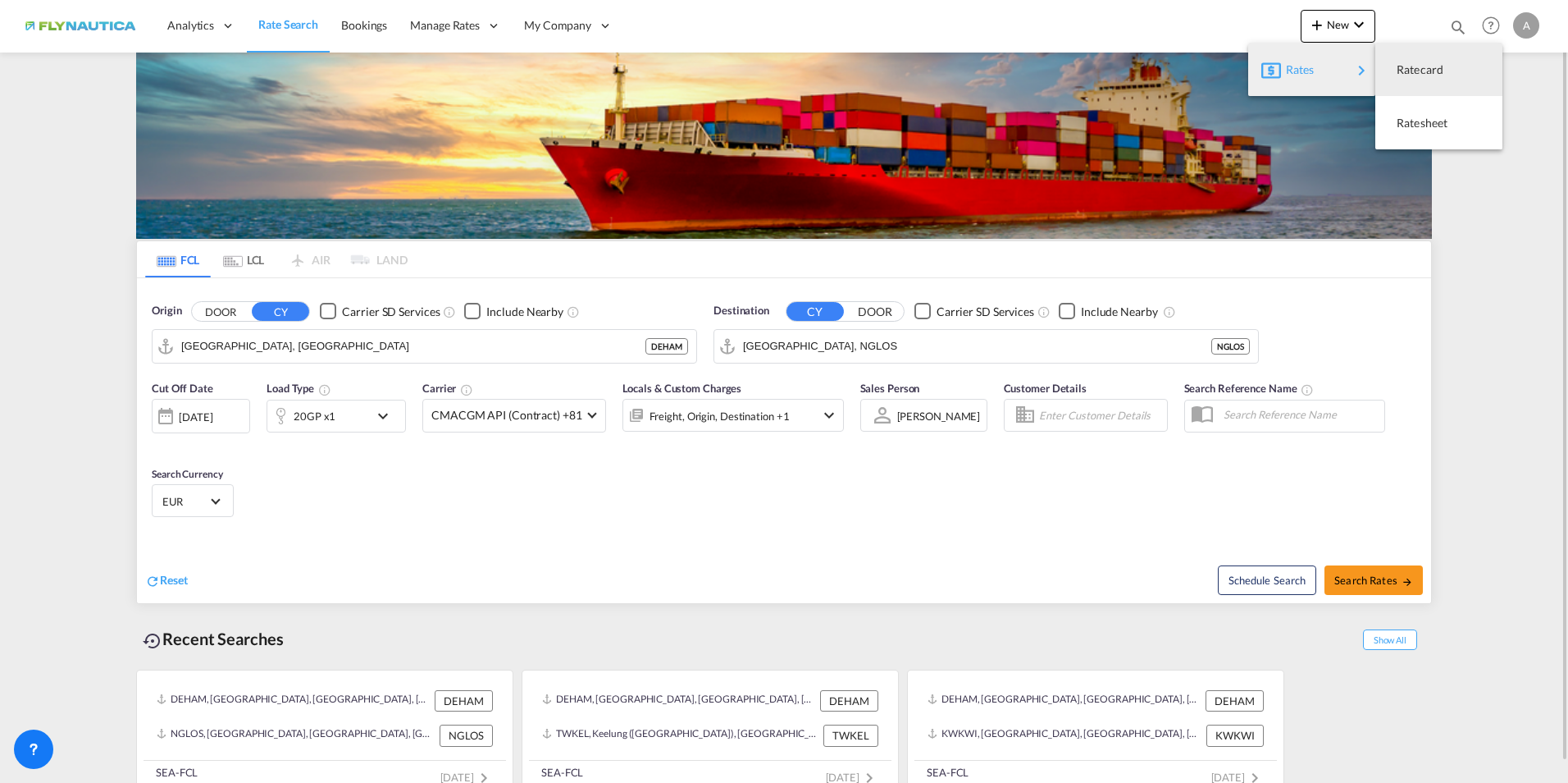
click at [290, 27] on md-backdrop at bounding box center [784, 391] width 1568 height 783
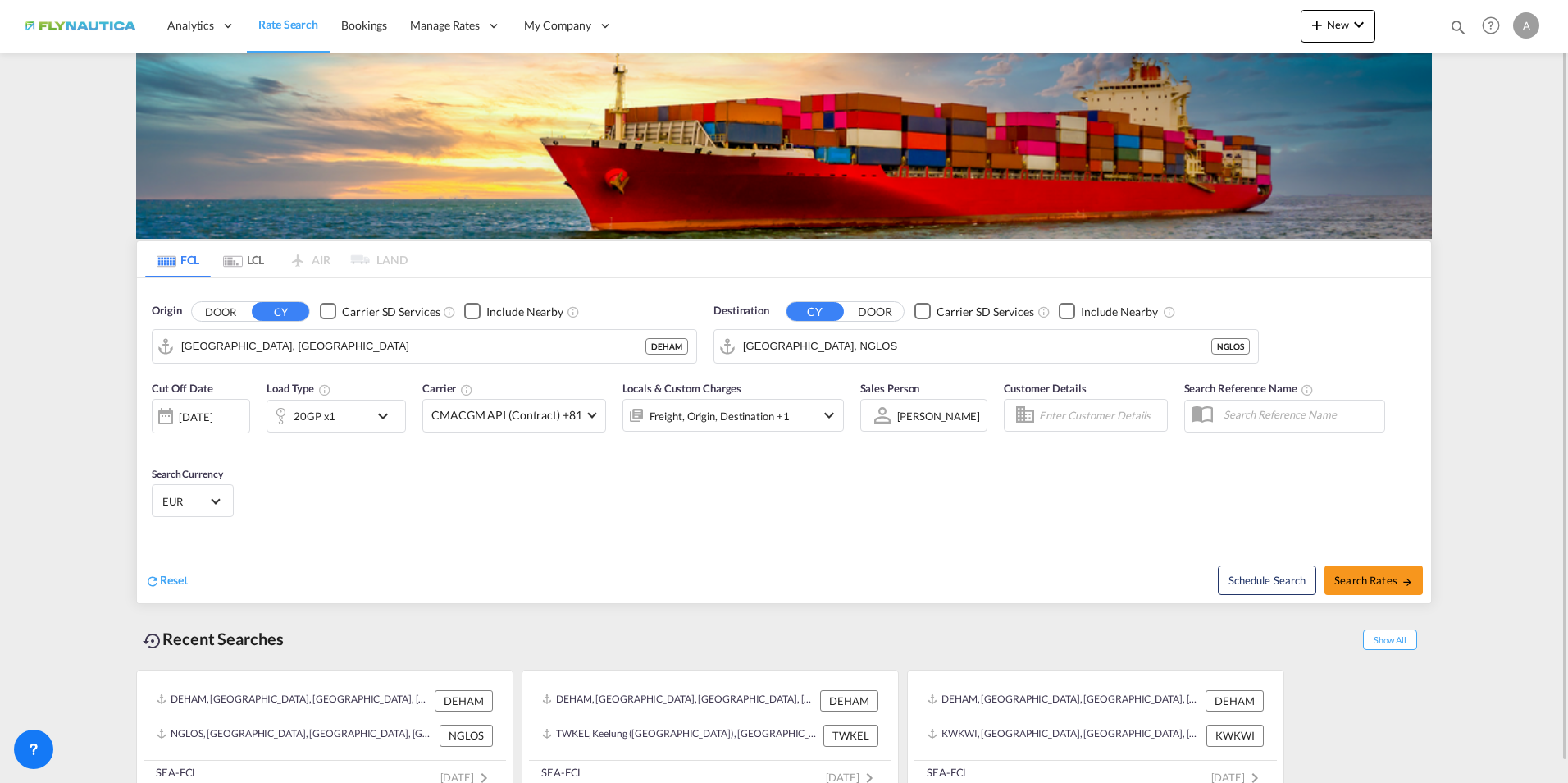
click at [240, 251] on md-tab-item "LCL" at bounding box center [243, 259] width 65 height 36
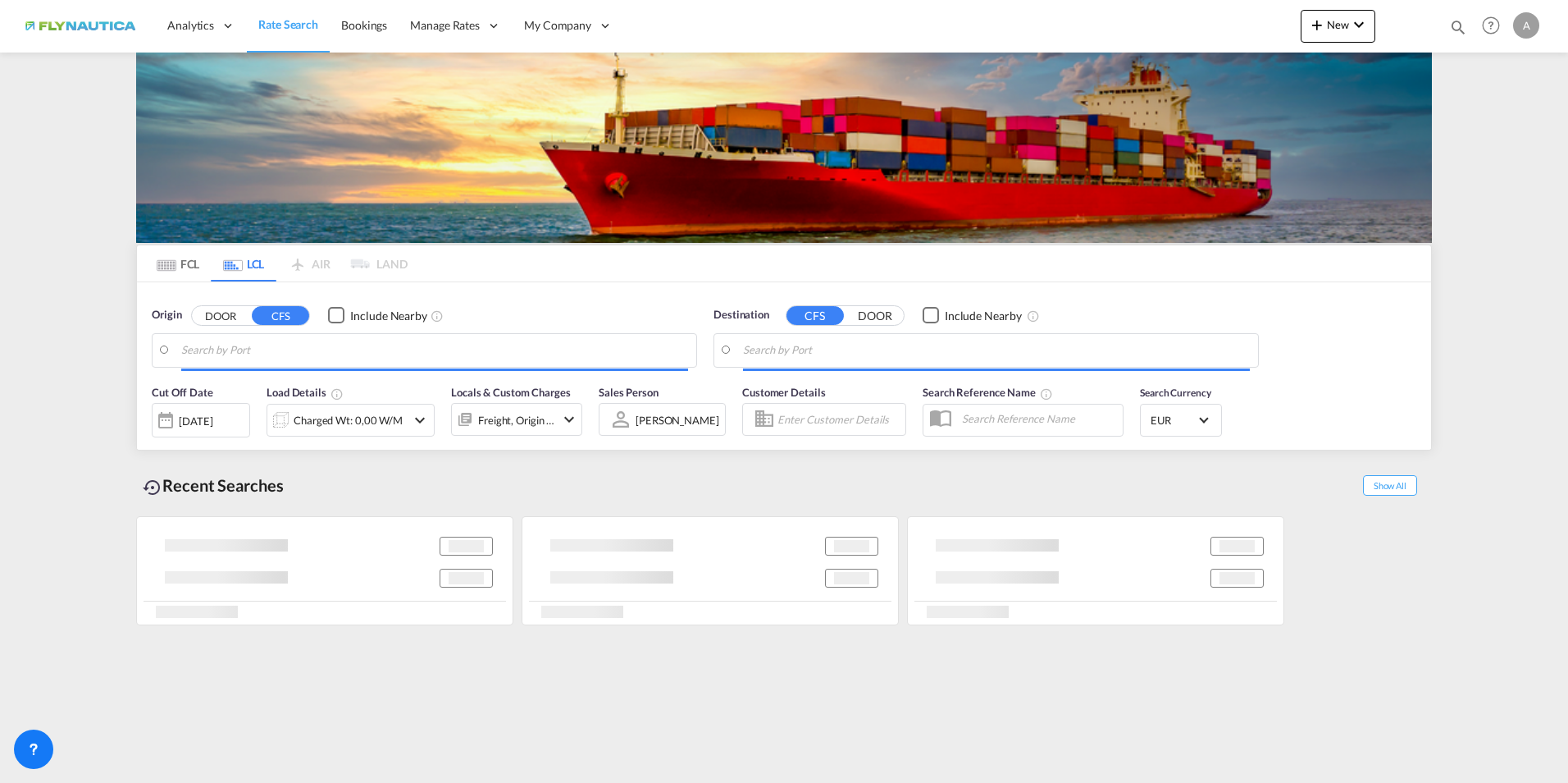
scroll to position [0, 0]
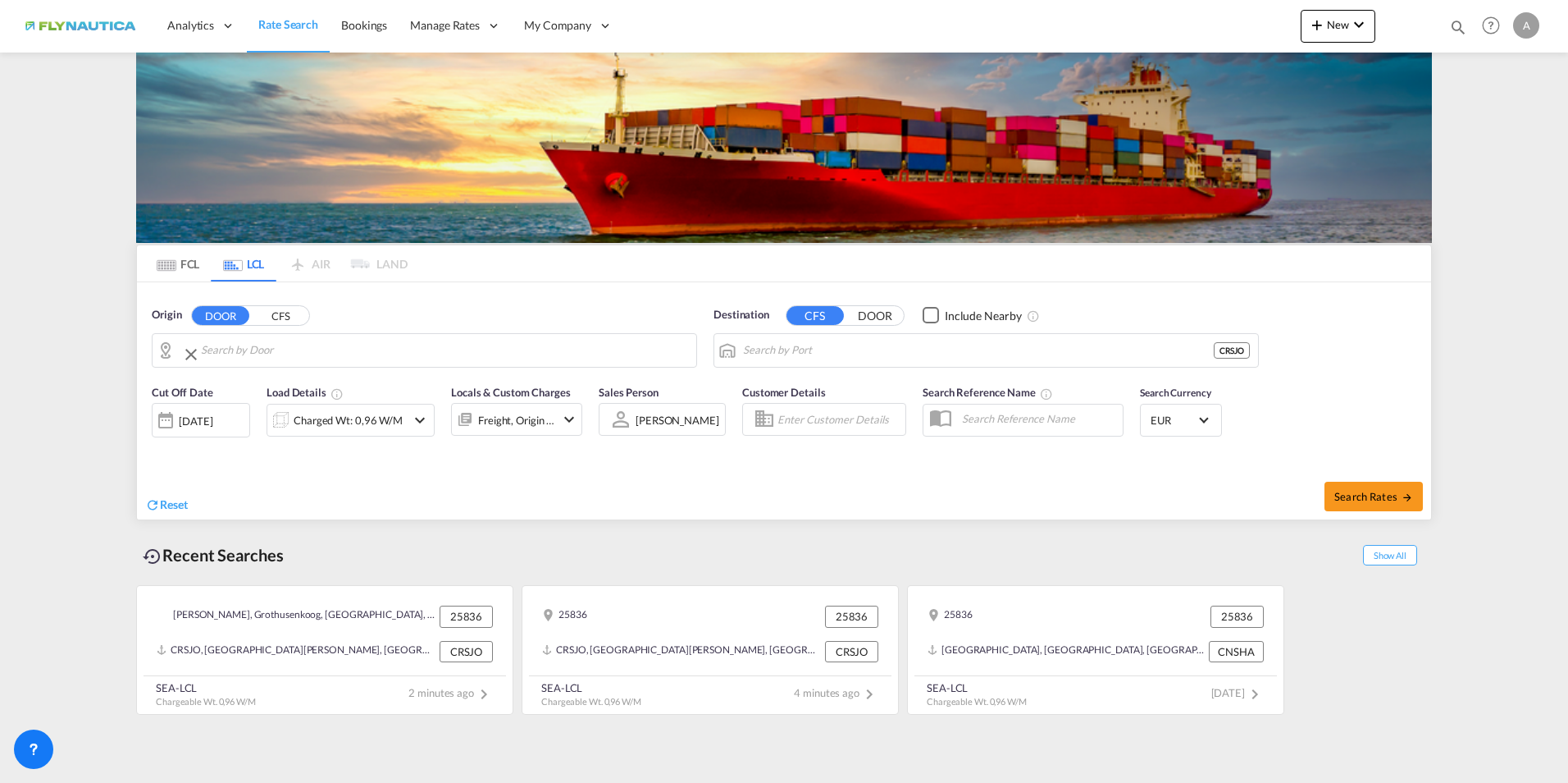
type input "DE-25836, [PERSON_NAME], [GEOGRAPHIC_DATA], [GEOGRAPHIC_DATA], Osterhever, [GEO…"
type input "[GEOGRAPHIC_DATA][PERSON_NAME], CRSJO"
click at [386, 416] on div "Charged Wt: 0,96 W/M" at bounding box center [348, 420] width 109 height 23
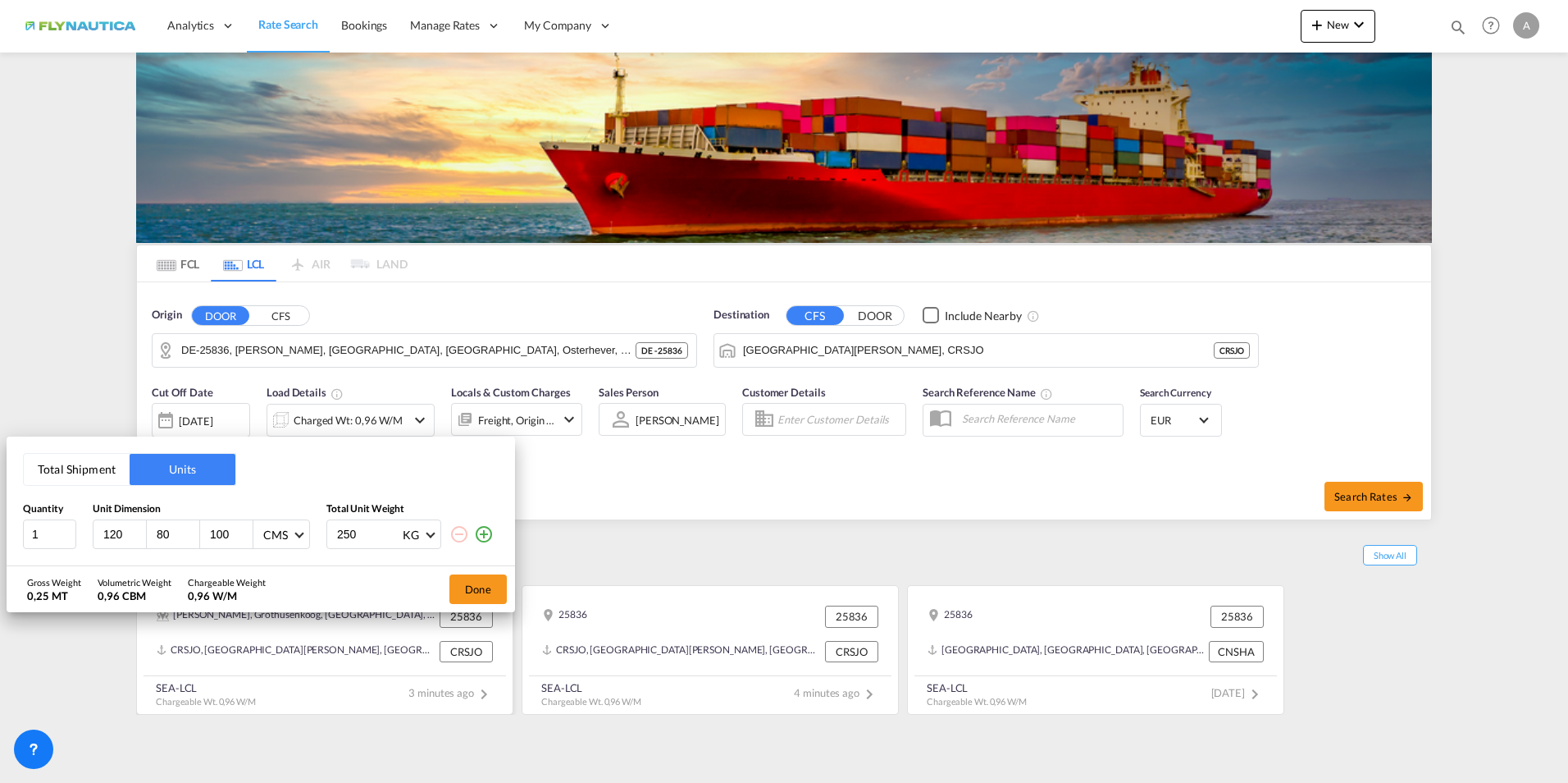
click at [475, 587] on button "Done" at bounding box center [478, 589] width 57 height 30
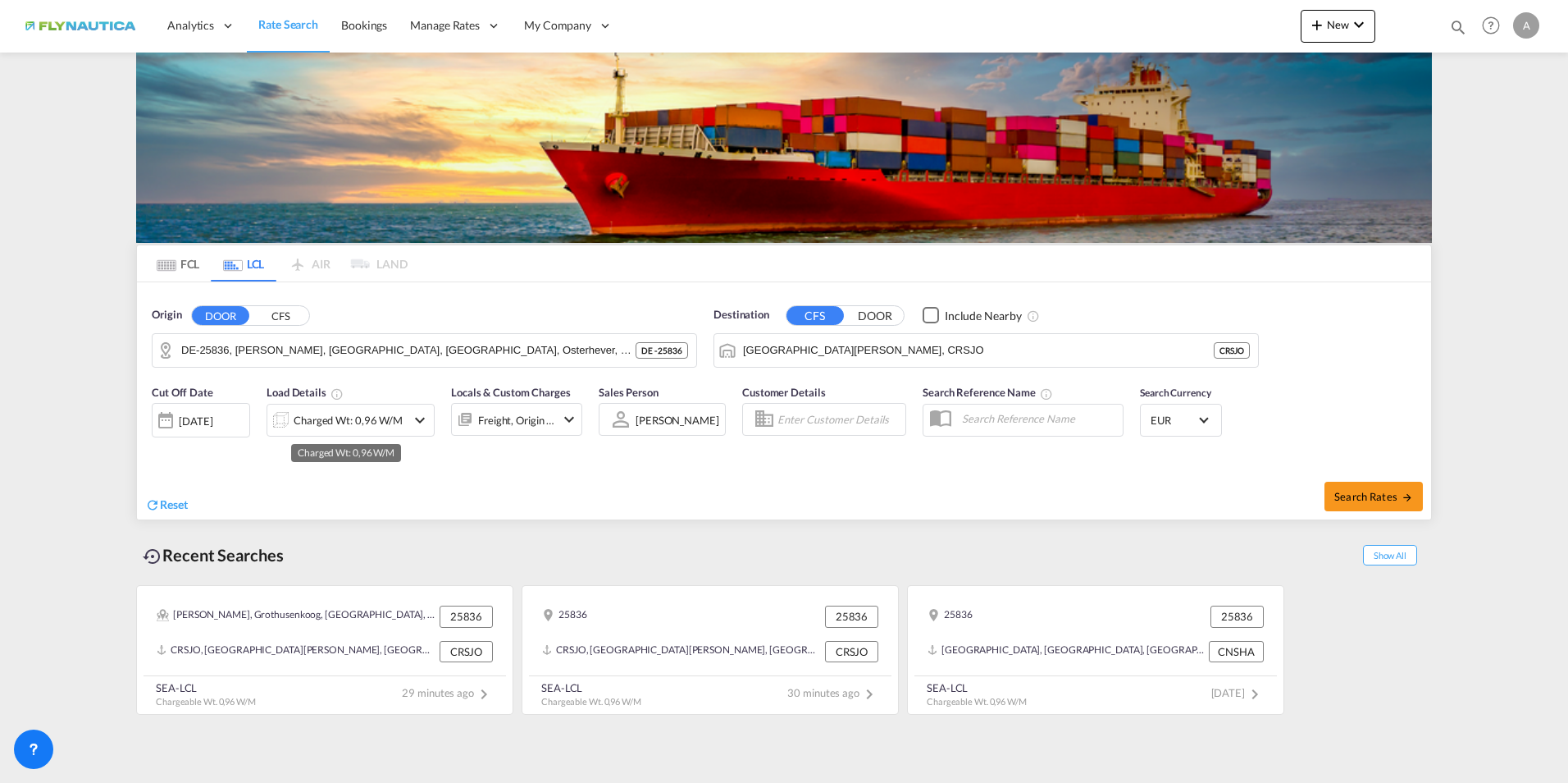
click at [333, 423] on div "Charged Wt: 0,96 W/M" at bounding box center [348, 420] width 109 height 23
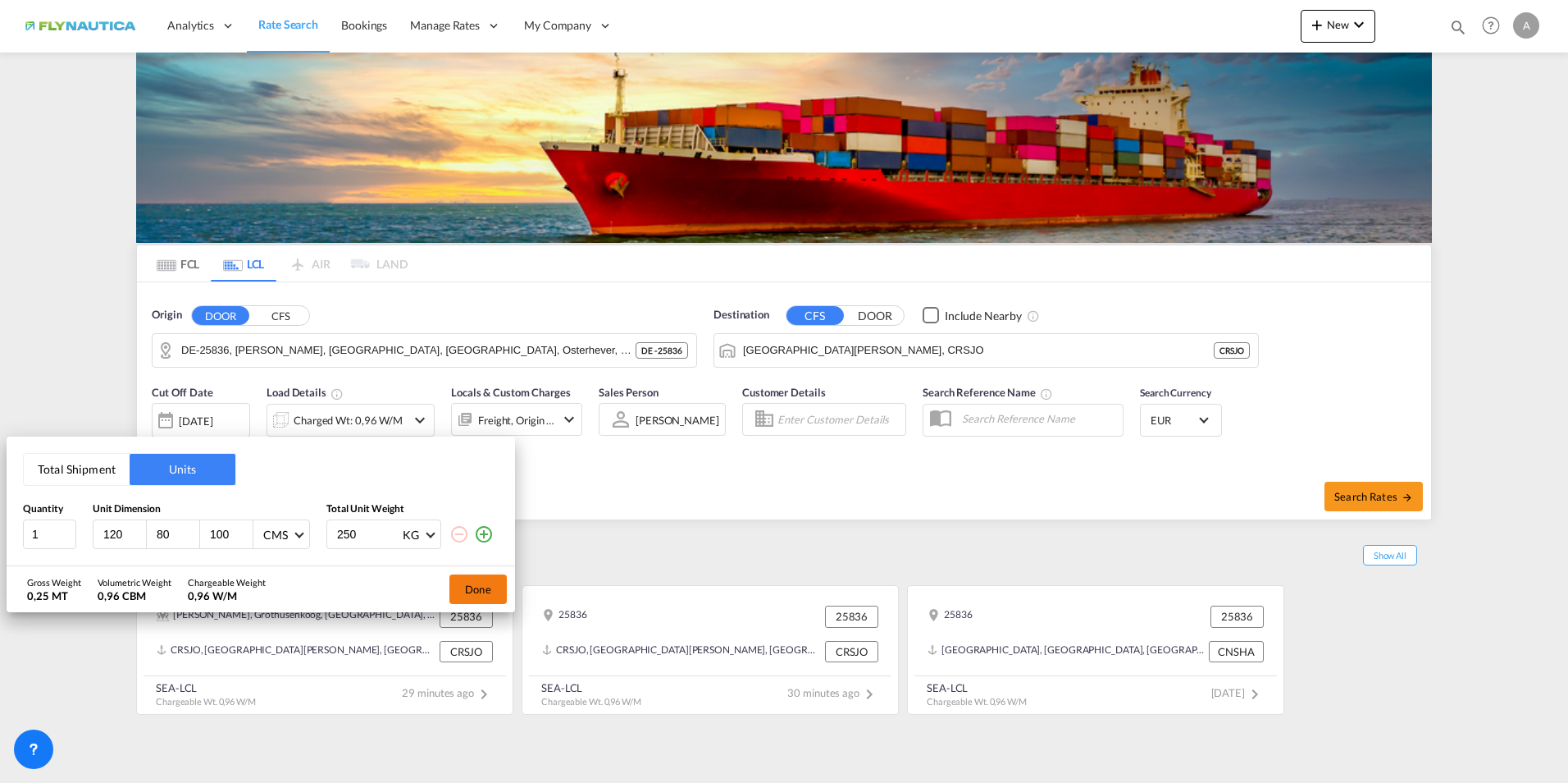
click at [458, 586] on button "Done" at bounding box center [478, 589] width 57 height 30
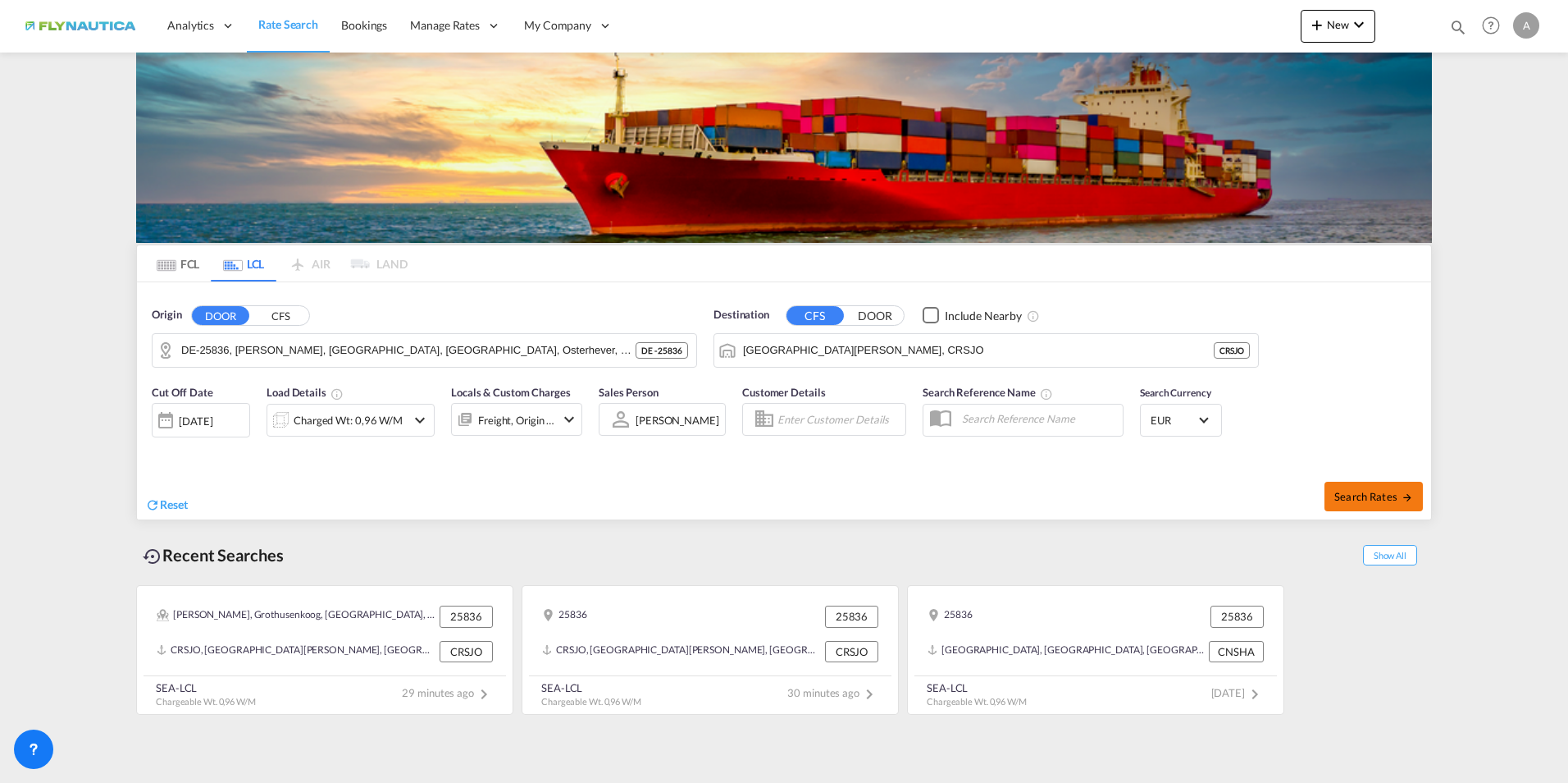
click at [1359, 499] on span "Search Rates" at bounding box center [1373, 496] width 79 height 13
type input "25836 to CRSJO / [DATE]"
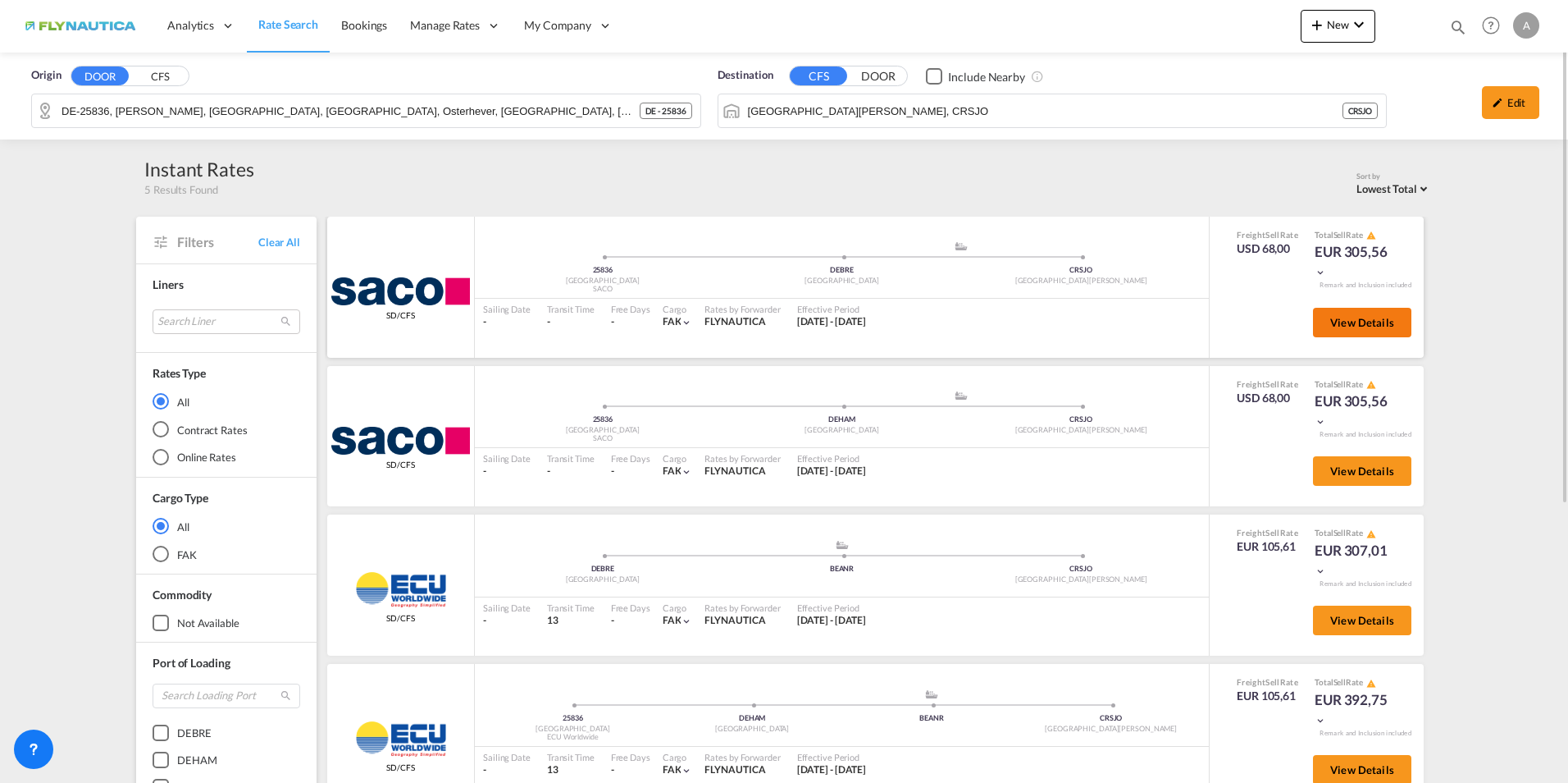
click at [1380, 328] on span "View Details" at bounding box center [1362, 322] width 64 height 13
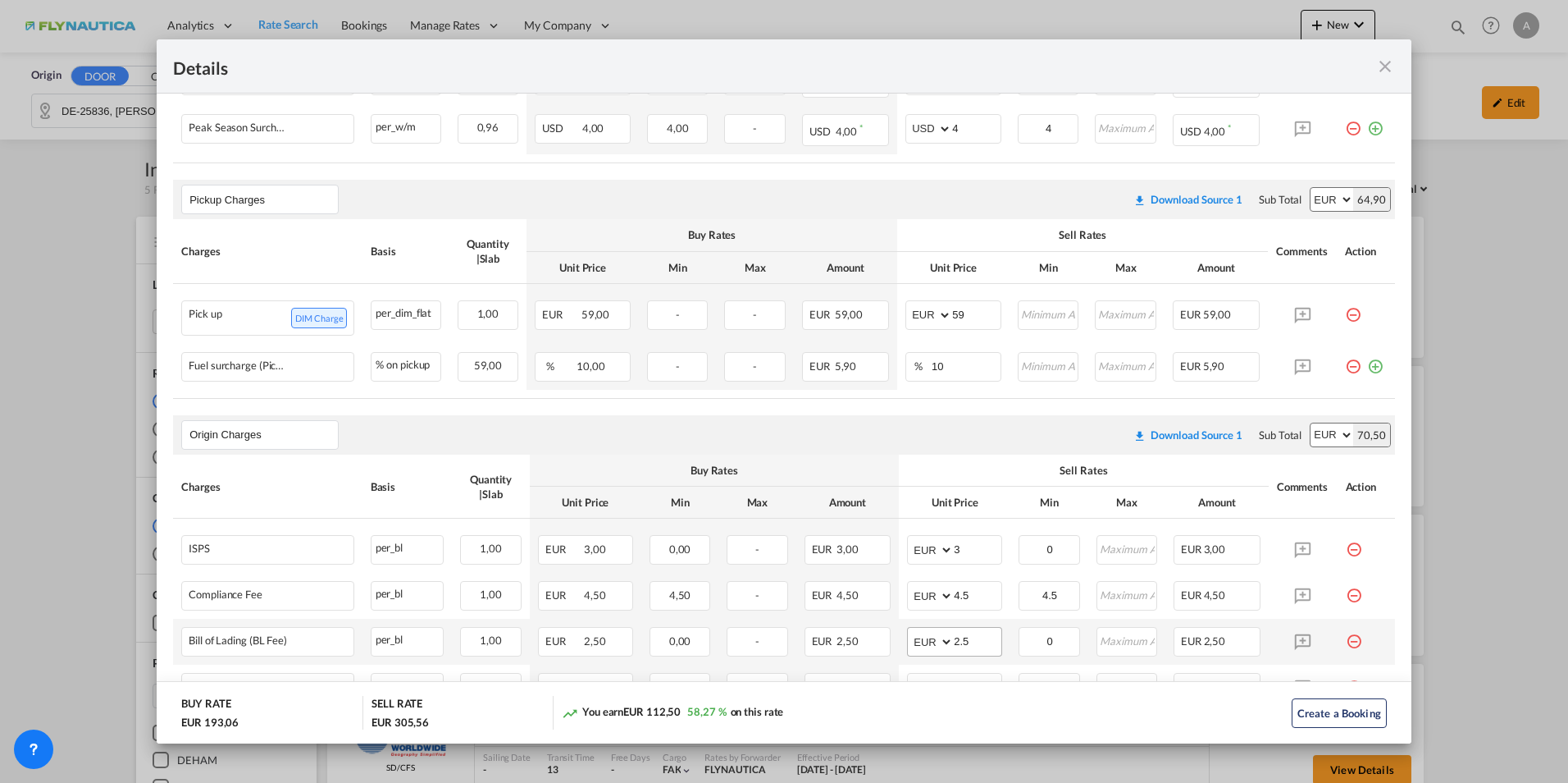
scroll to position [574, 0]
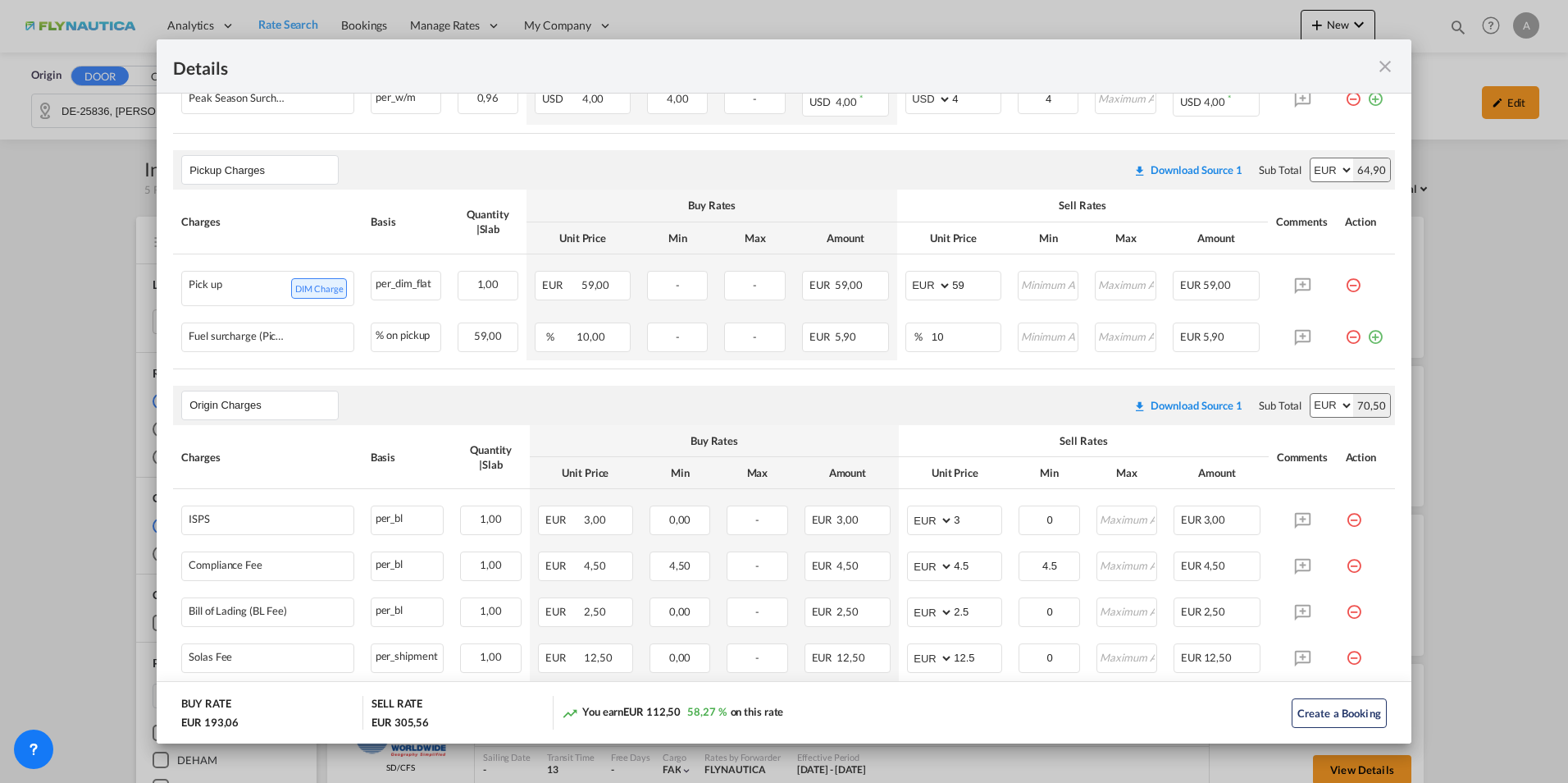
click at [1379, 61] on md-icon "icon-close fg-AAA8AD m-0 cursor" at bounding box center [1386, 66] width 20 height 20
